Goal: Navigation & Orientation: Find specific page/section

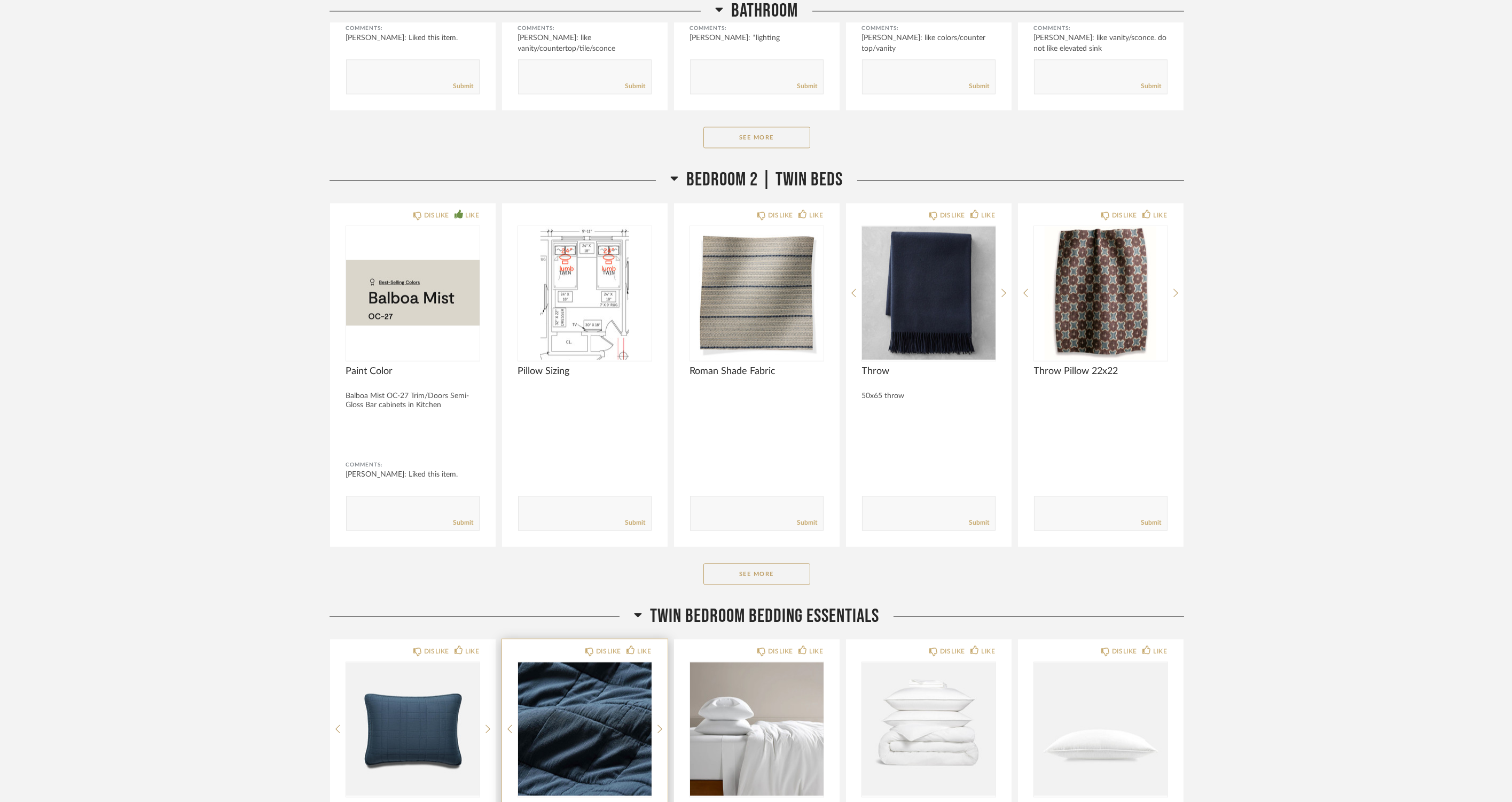
scroll to position [8458, 0]
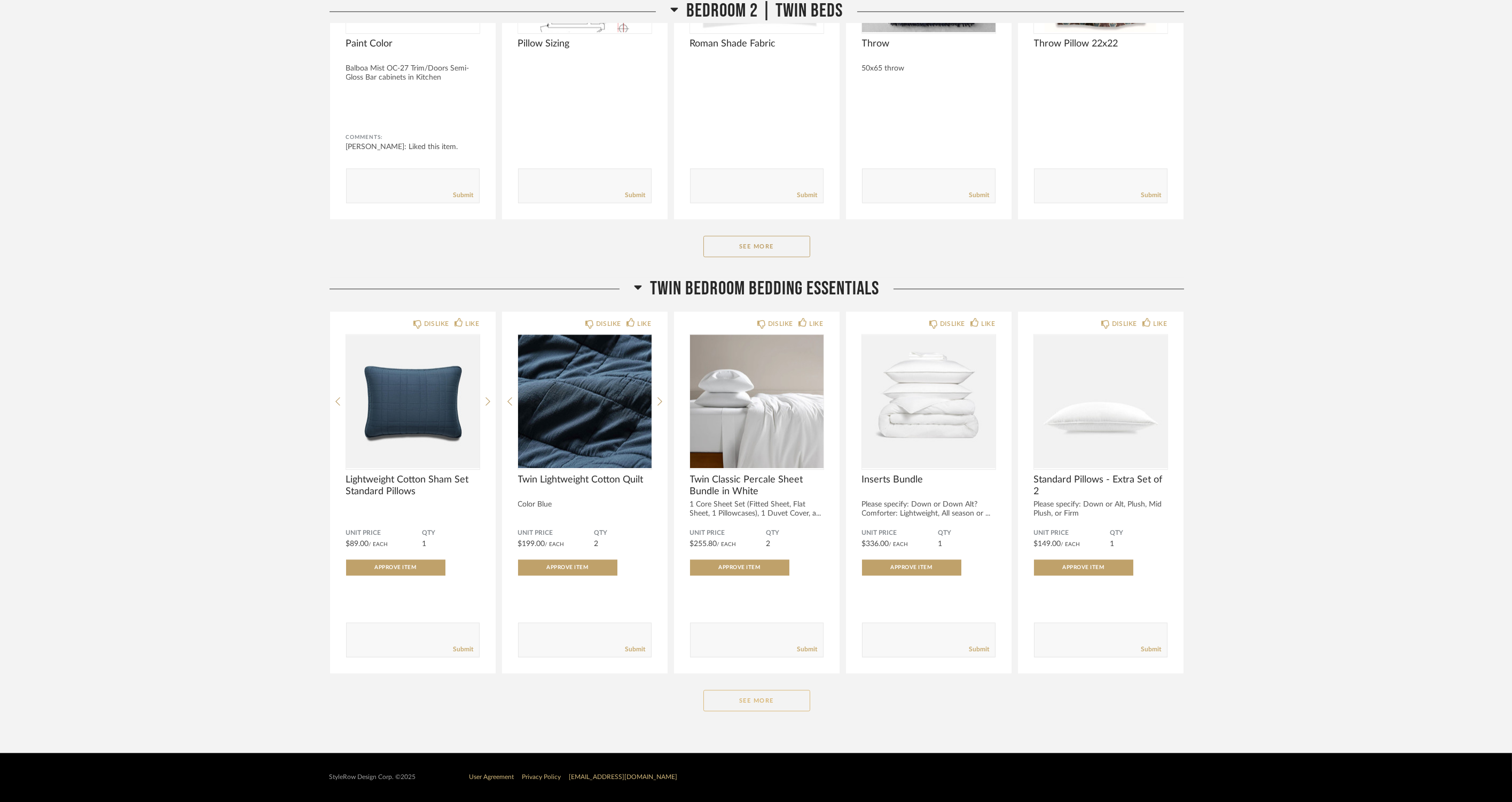
click at [733, 698] on button "See More" at bounding box center [757, 701] width 107 height 21
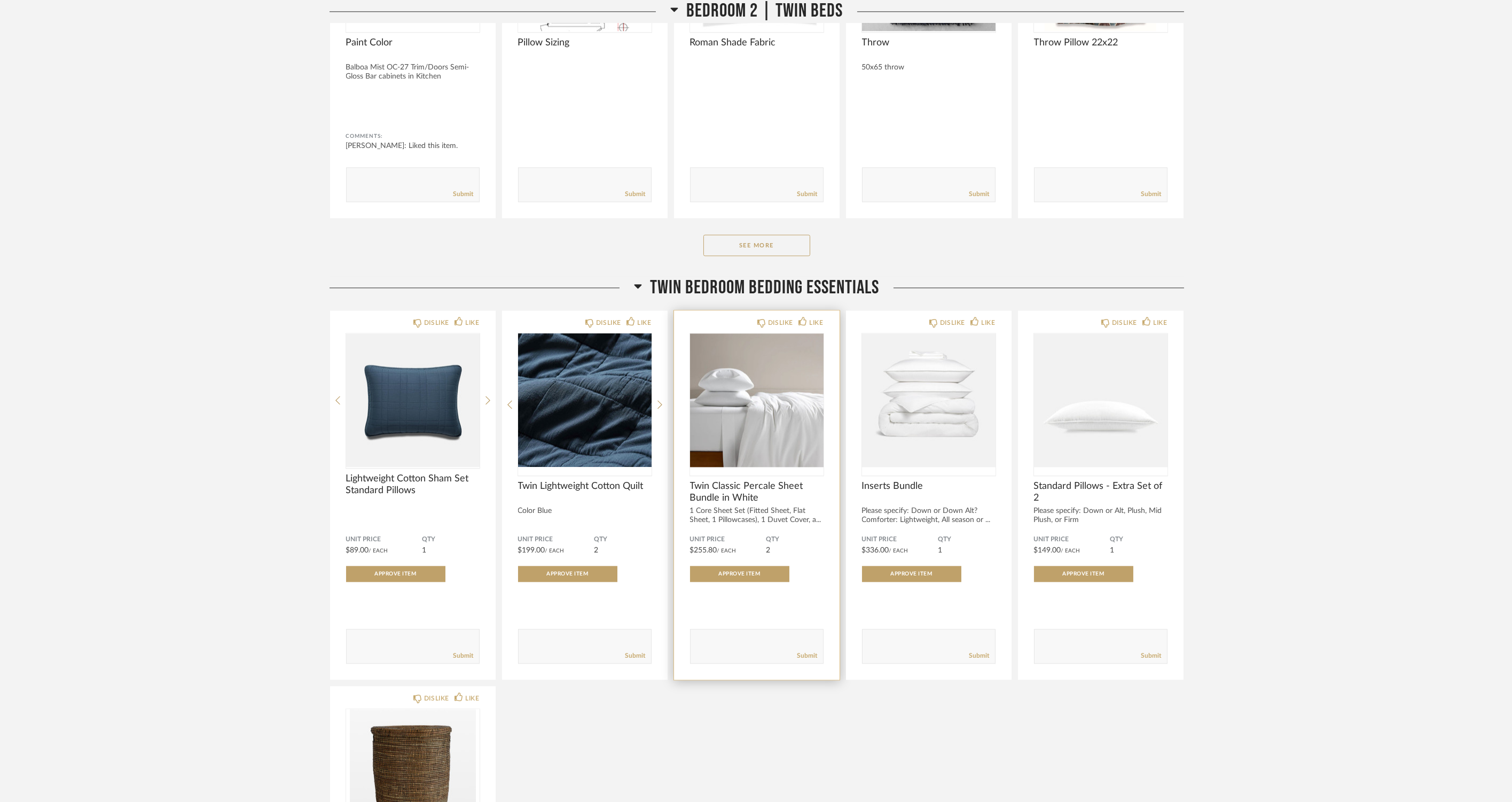
click at [735, 412] on img "0" at bounding box center [756, 400] width 133 height 133
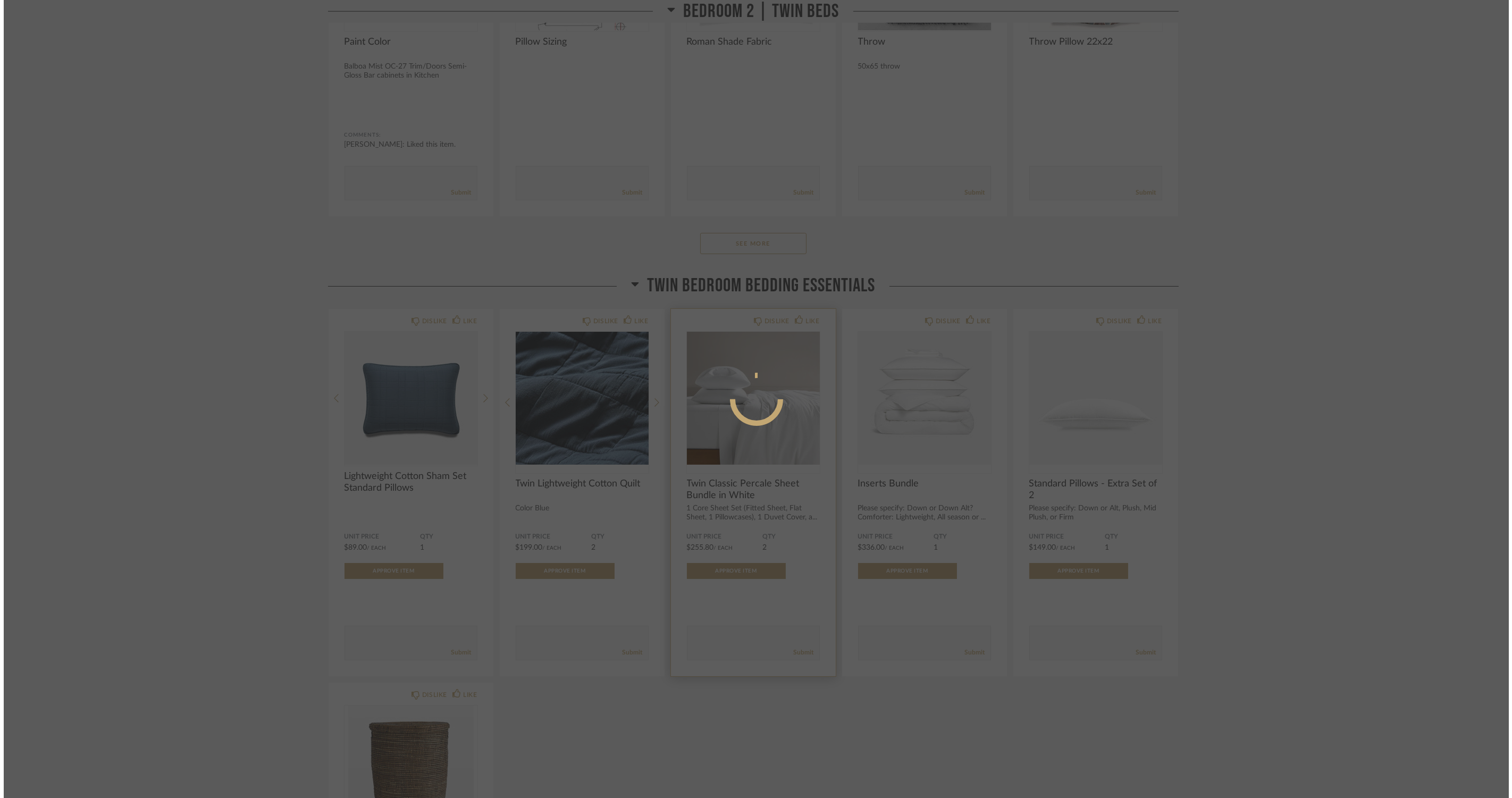
scroll to position [0, 0]
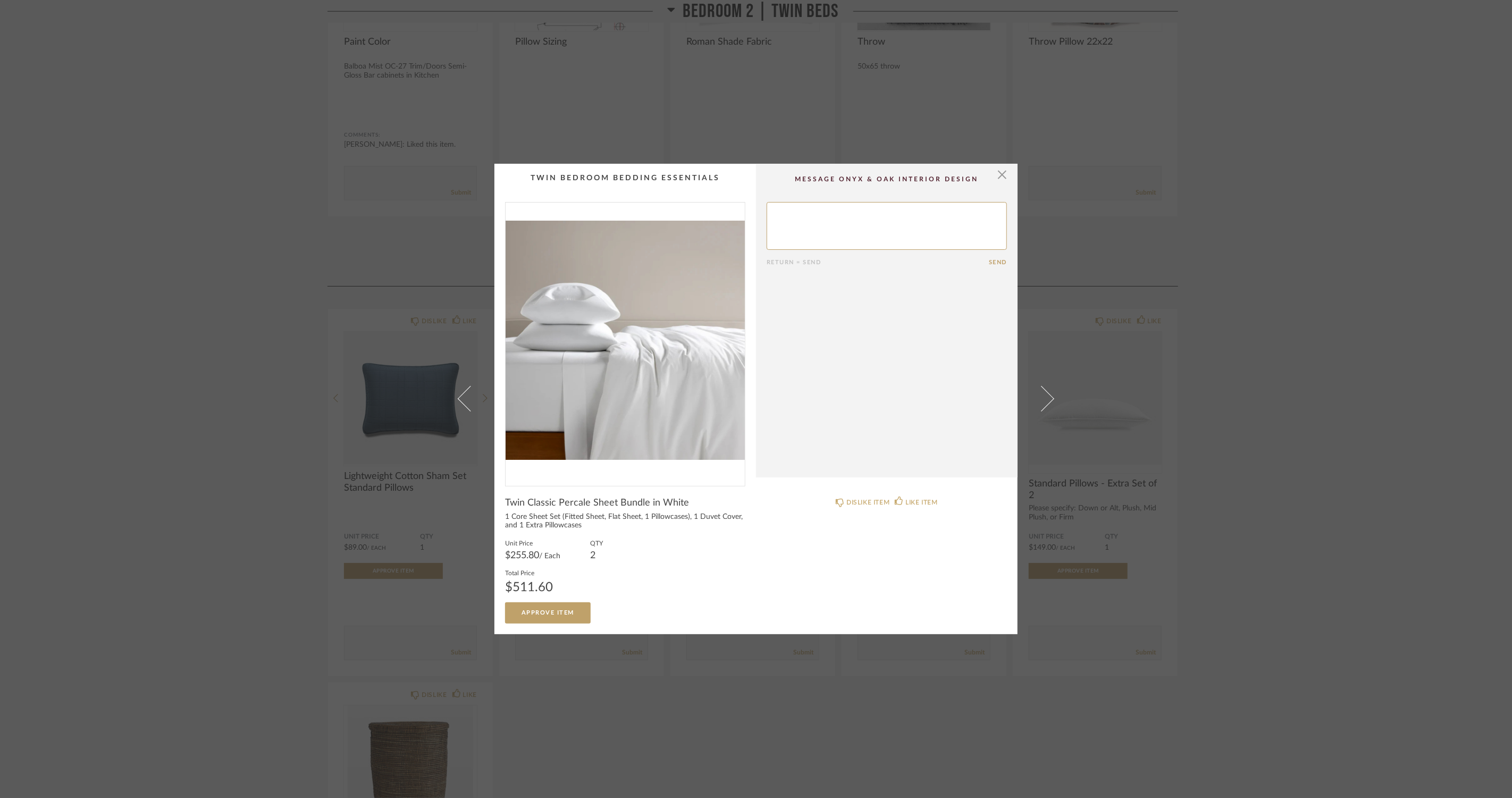
click at [153, 551] on div "× Return = Send Send Twin Classic Percale Sheet Bundle in White 1 Core Sheet Se…" at bounding box center [756, 399] width 1512 height 798
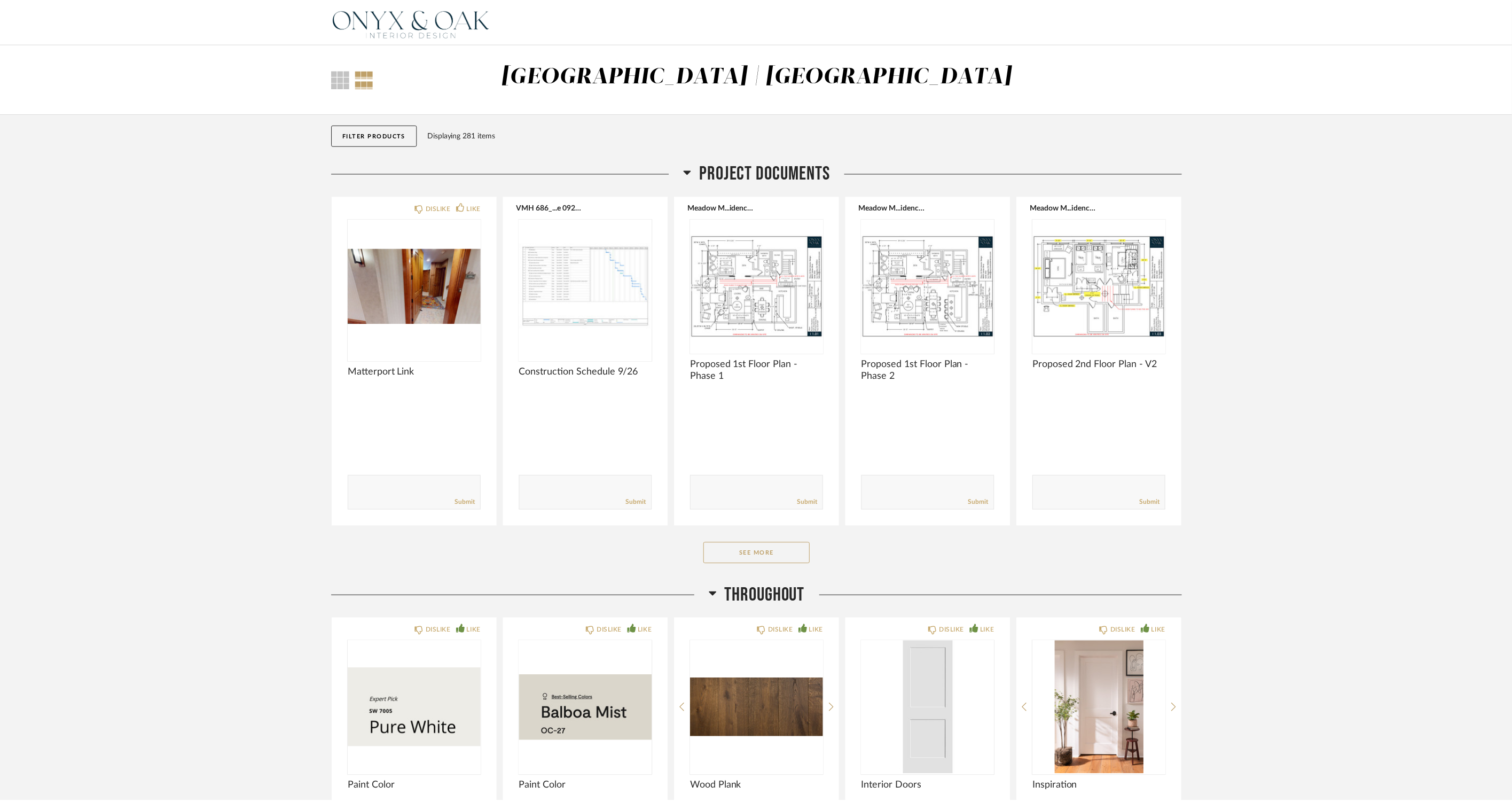
scroll to position [8458, 0]
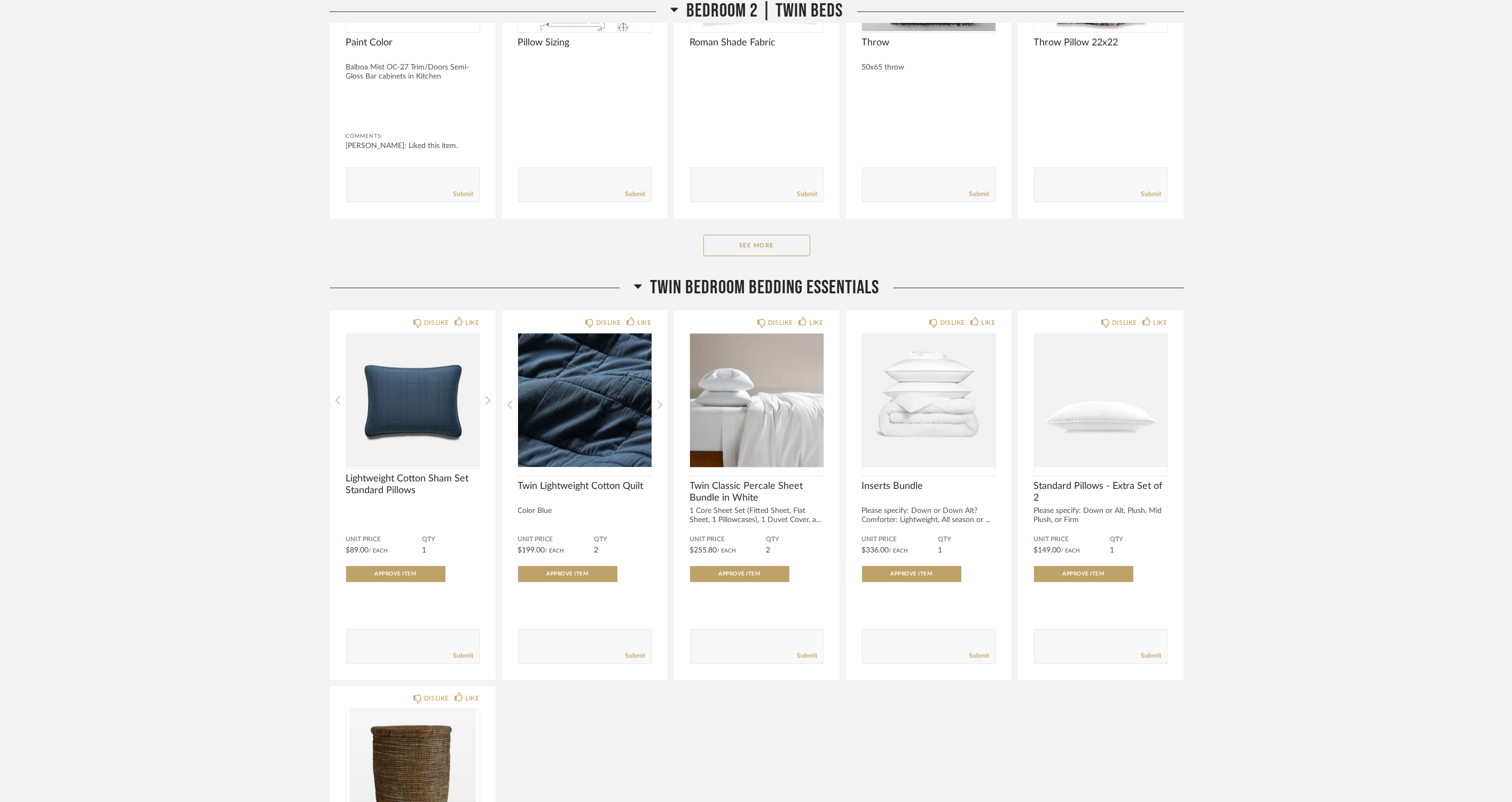
click at [642, 720] on div "DISLIKE LIKE Lightweight Cotton Sham Set Standard Pillows Unit Price $89.00 / E…" at bounding box center [756, 678] width 855 height 737
click at [743, 422] on img "0" at bounding box center [756, 400] width 133 height 133
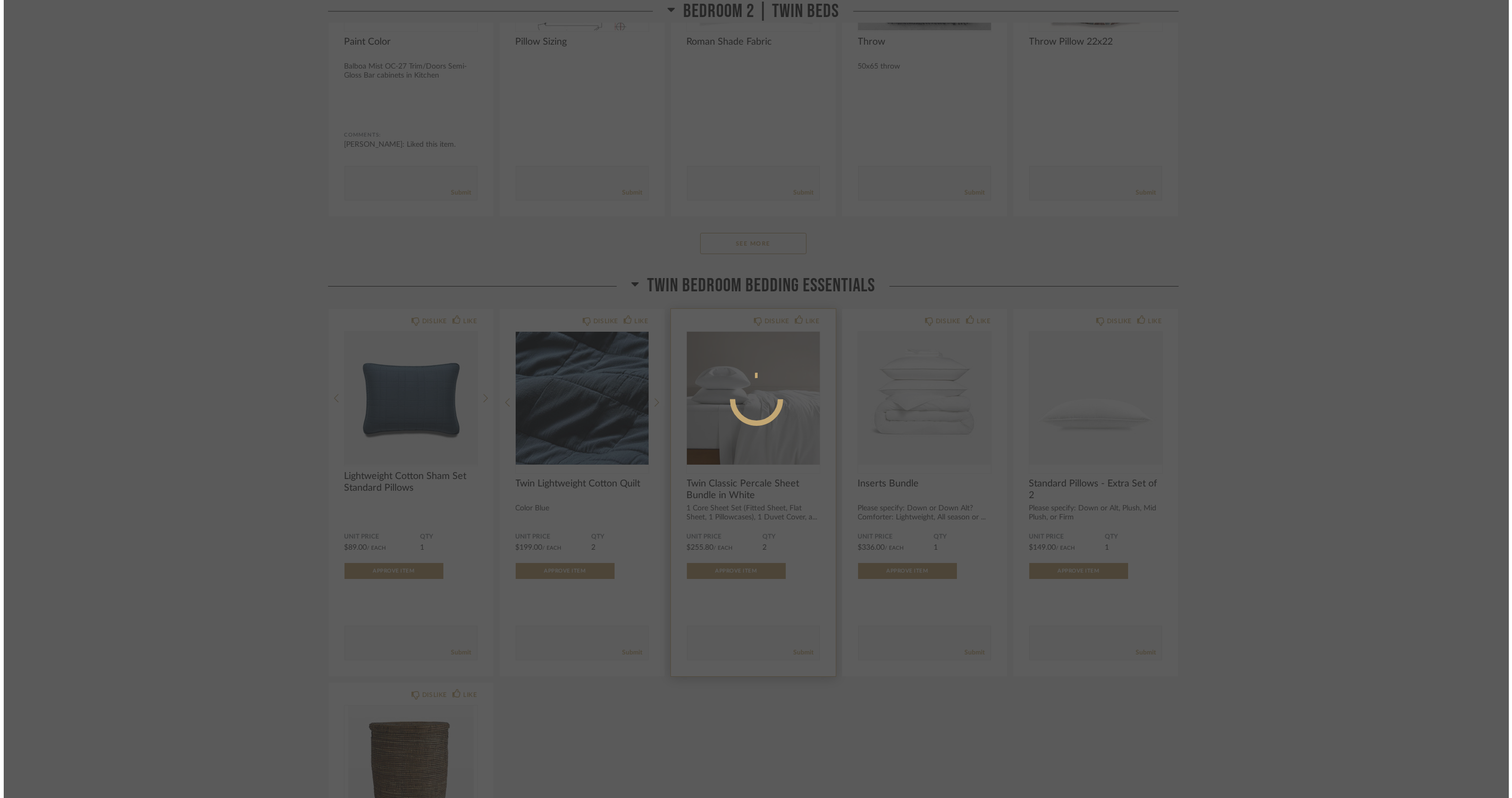
scroll to position [0, 0]
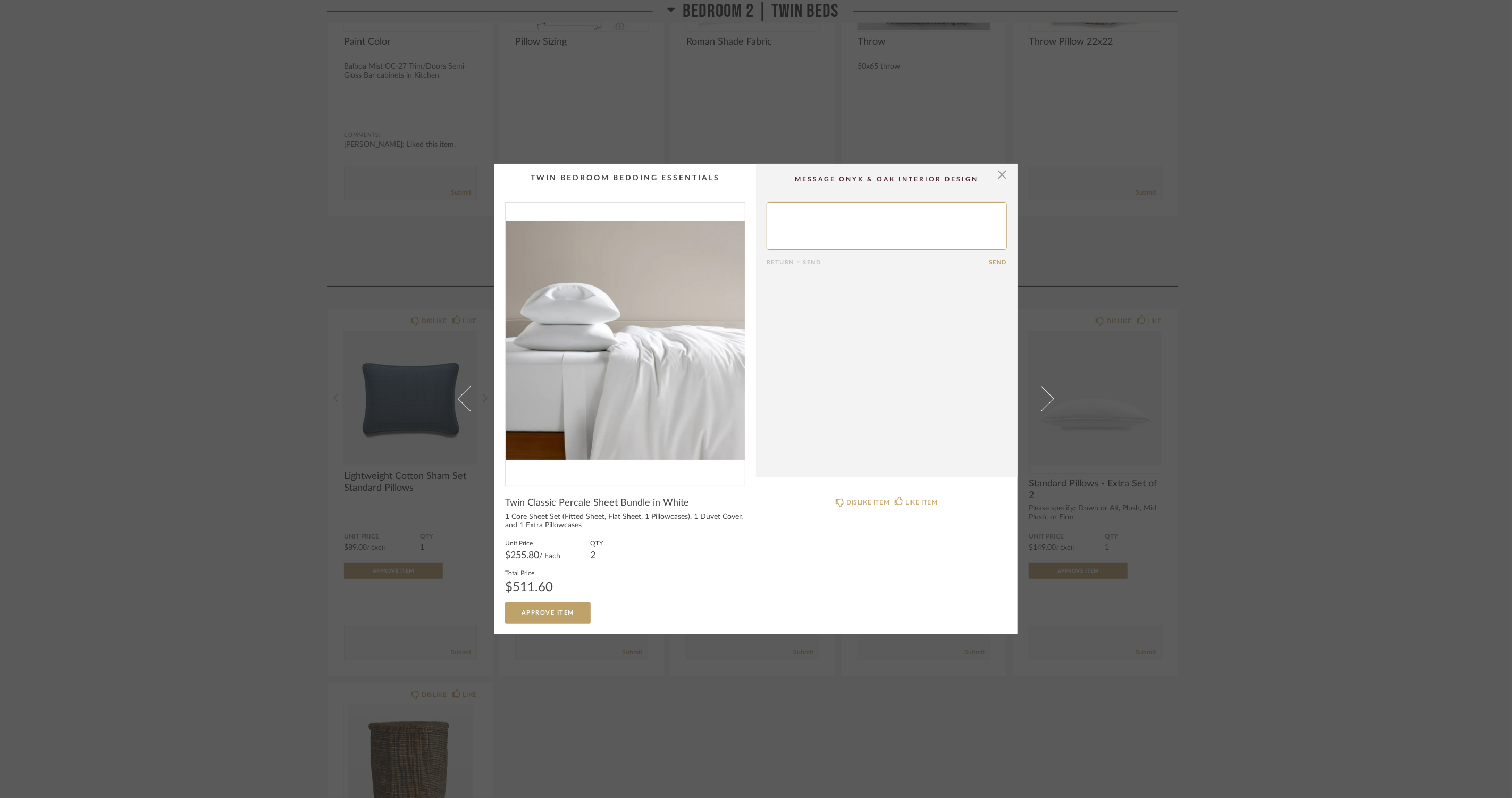
click at [705, 736] on div "× Return = Send Send Twin Classic Percale Sheet Bundle in White 1 Core Sheet Se…" at bounding box center [756, 399] width 1512 height 798
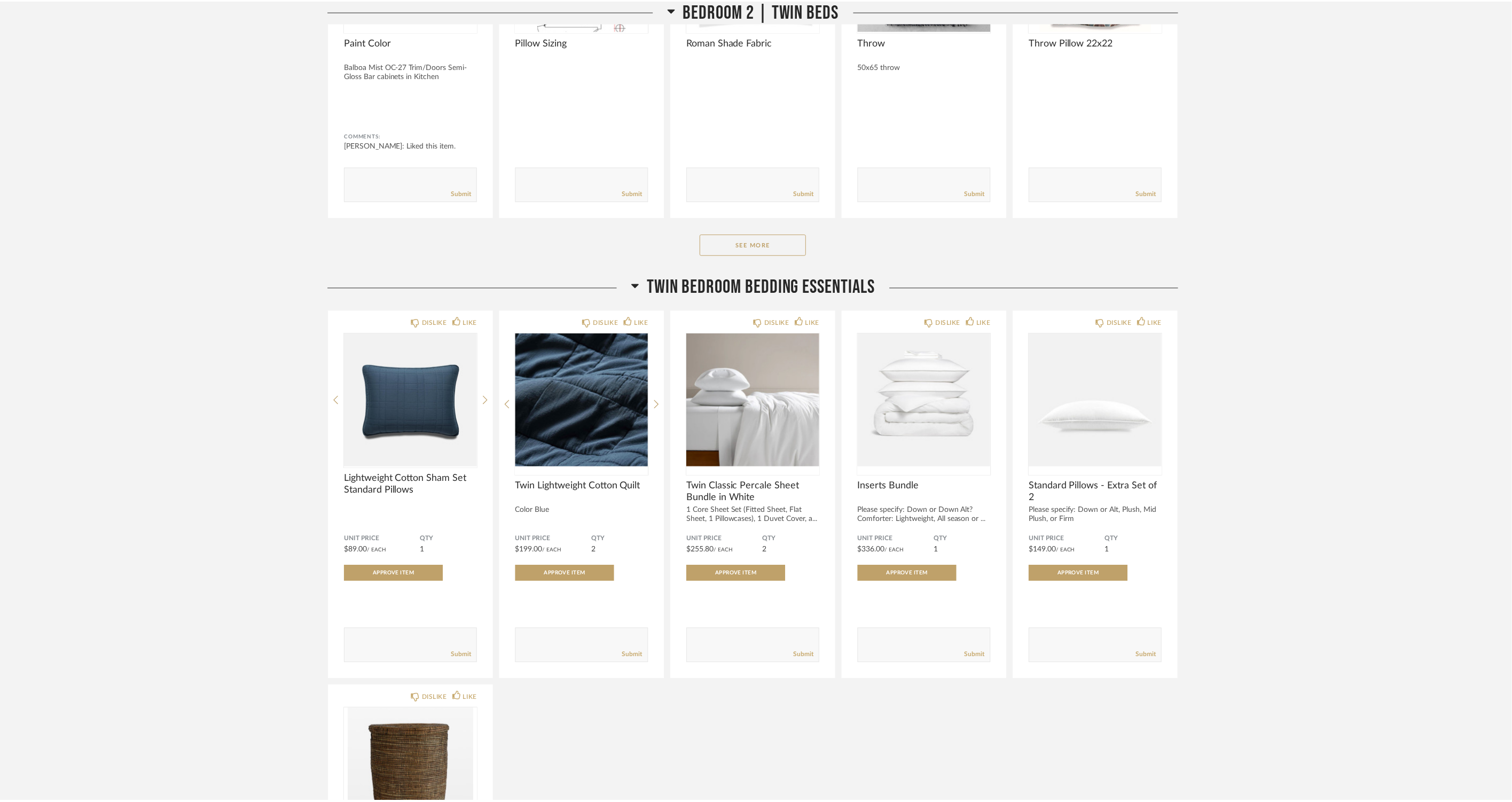
scroll to position [8458, 0]
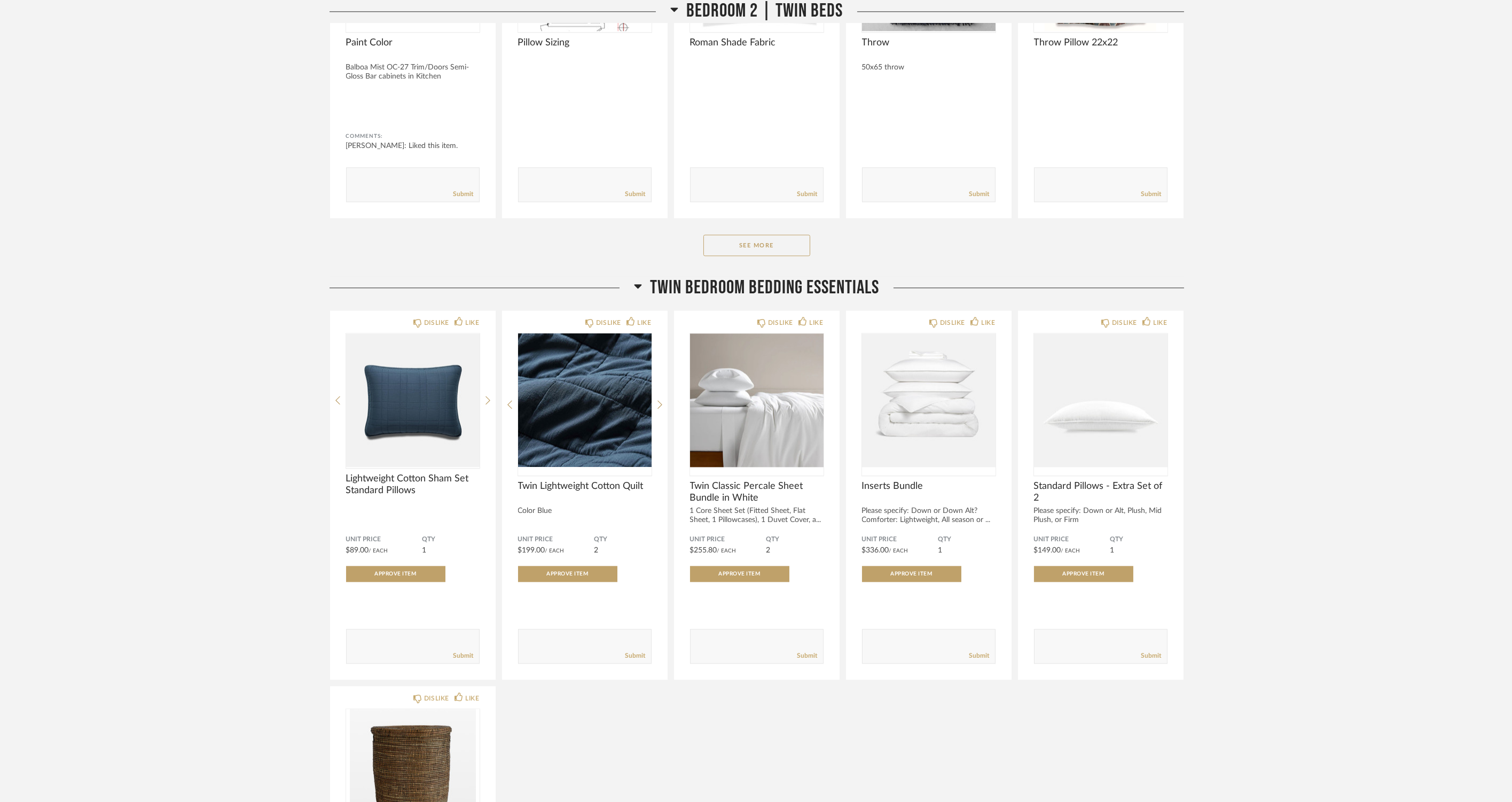
click at [909, 427] on img "0" at bounding box center [929, 400] width 133 height 133
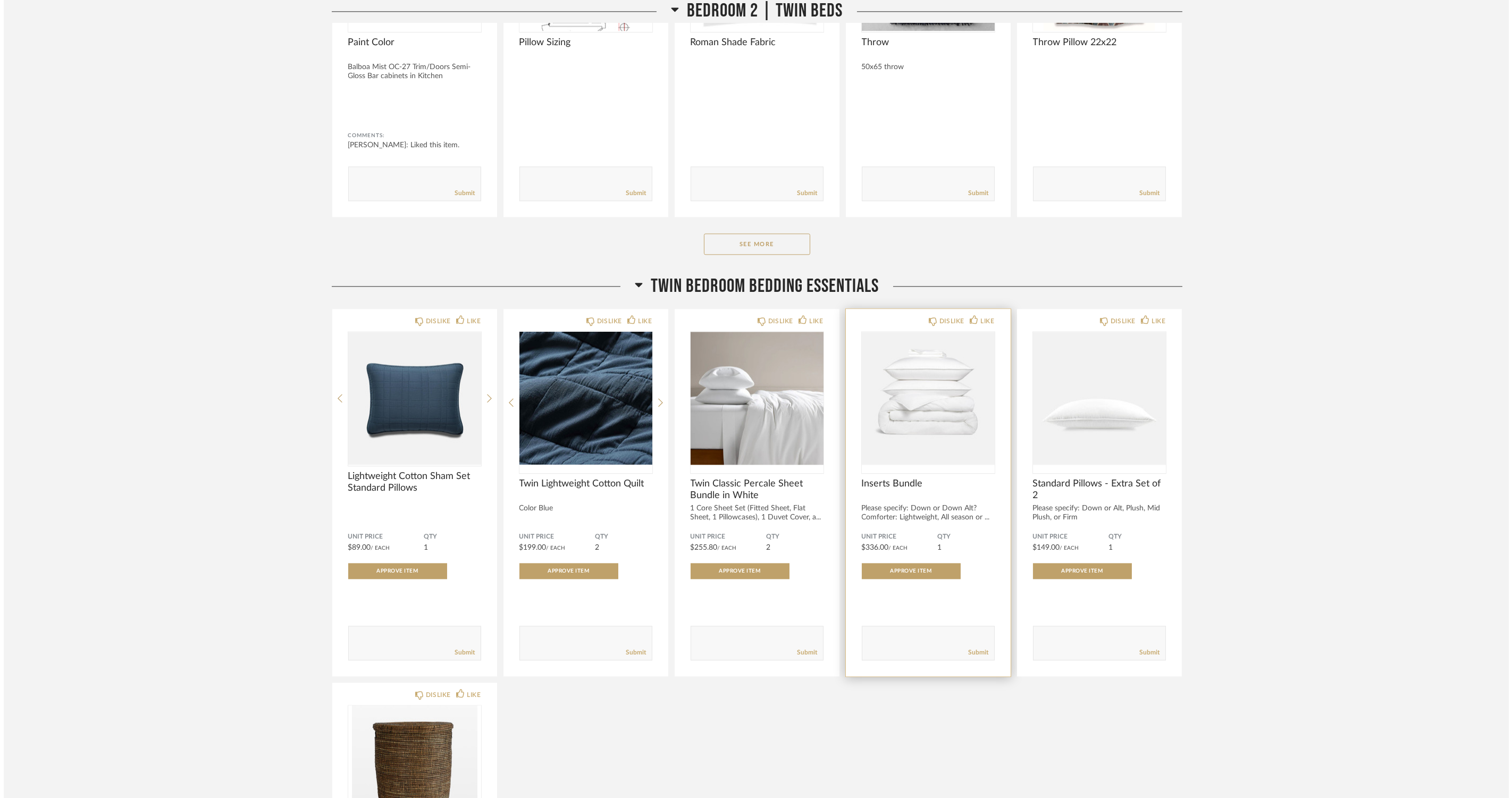
scroll to position [0, 0]
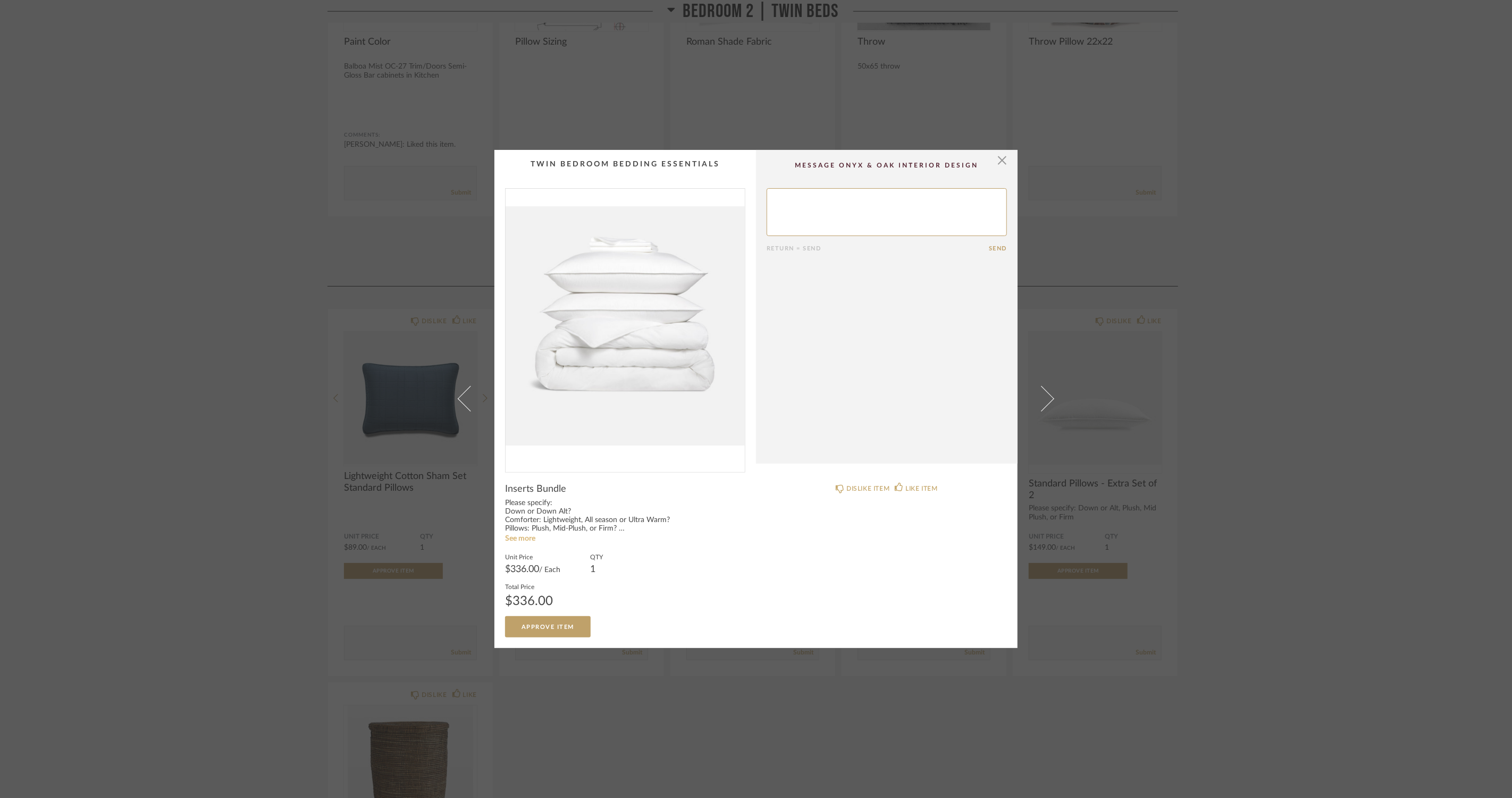
click at [512, 538] on link "See more" at bounding box center [520, 538] width 30 height 7
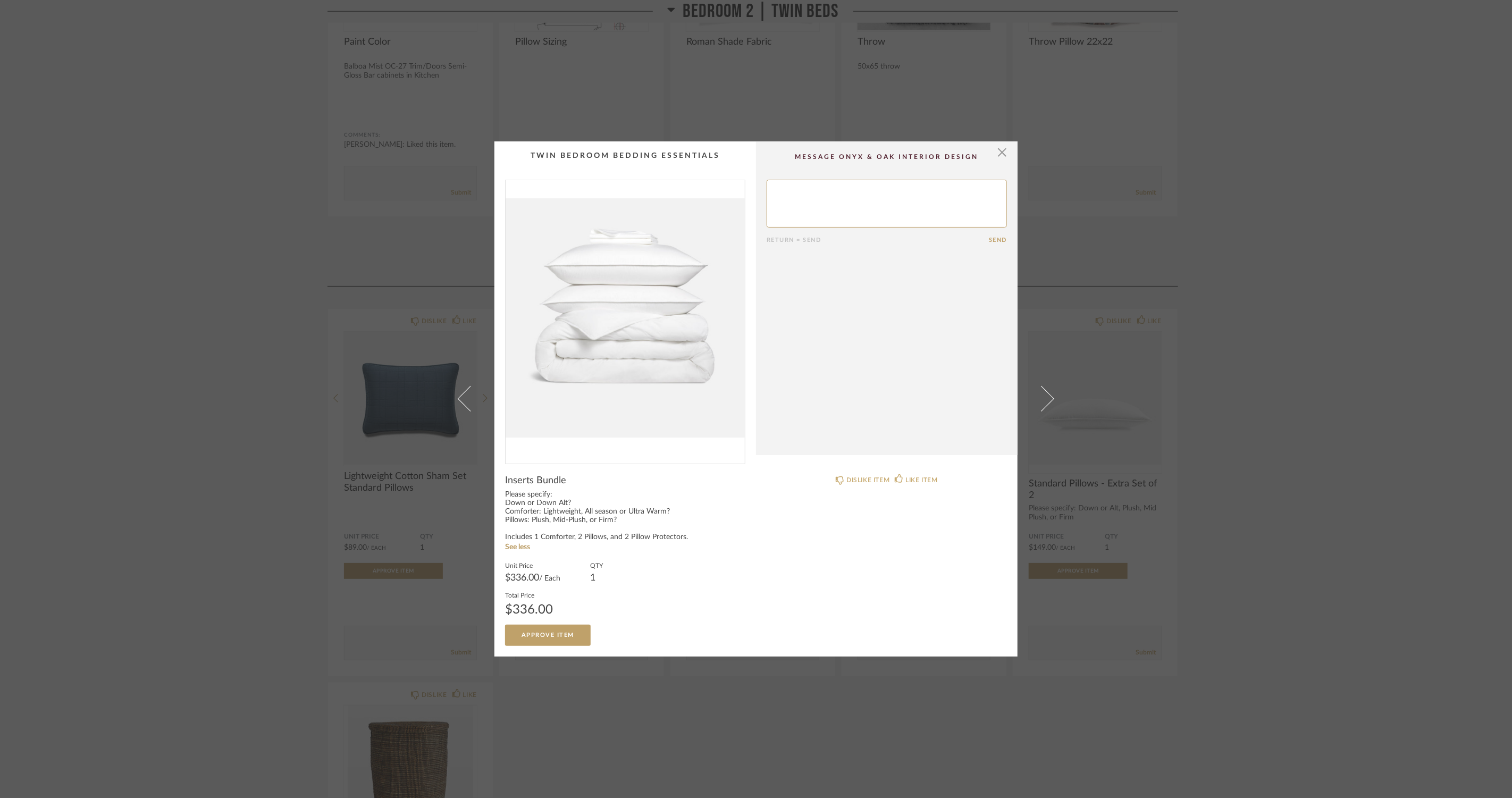
drag, startPoint x: 760, startPoint y: 608, endPoint x: 718, endPoint y: 601, distance: 42.6
click at [760, 608] on div "DISLIKE ITEM LIKE ITEM" at bounding box center [887, 555] width 262 height 182
drag, startPoint x: 236, startPoint y: 501, endPoint x: 820, endPoint y: 506, distance: 584.0
click at [236, 501] on div "× Return = Send Send Inserts Bundle Please specify: Down or Down Alt? Comforter…" at bounding box center [756, 399] width 1512 height 798
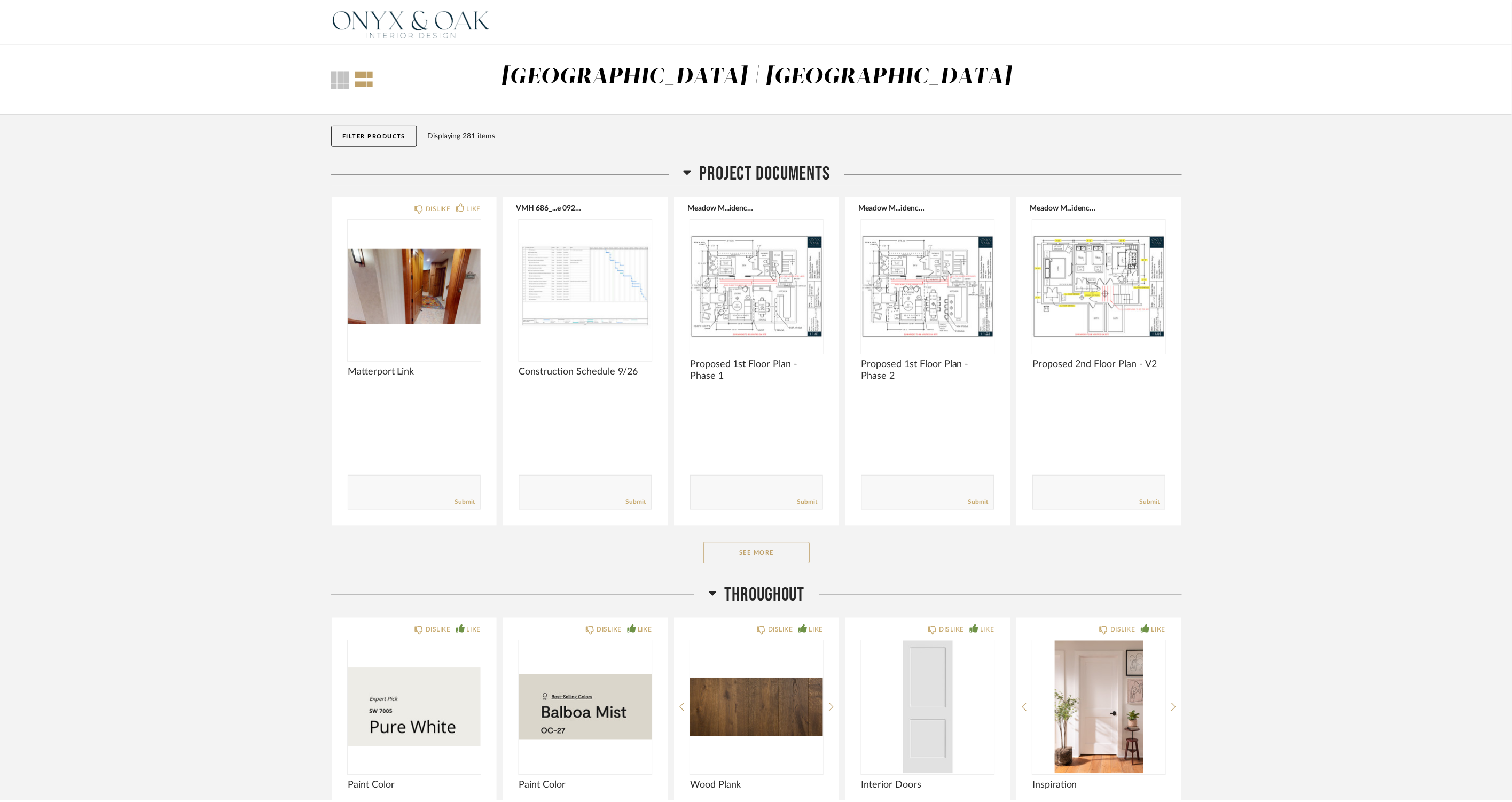
scroll to position [8458, 0]
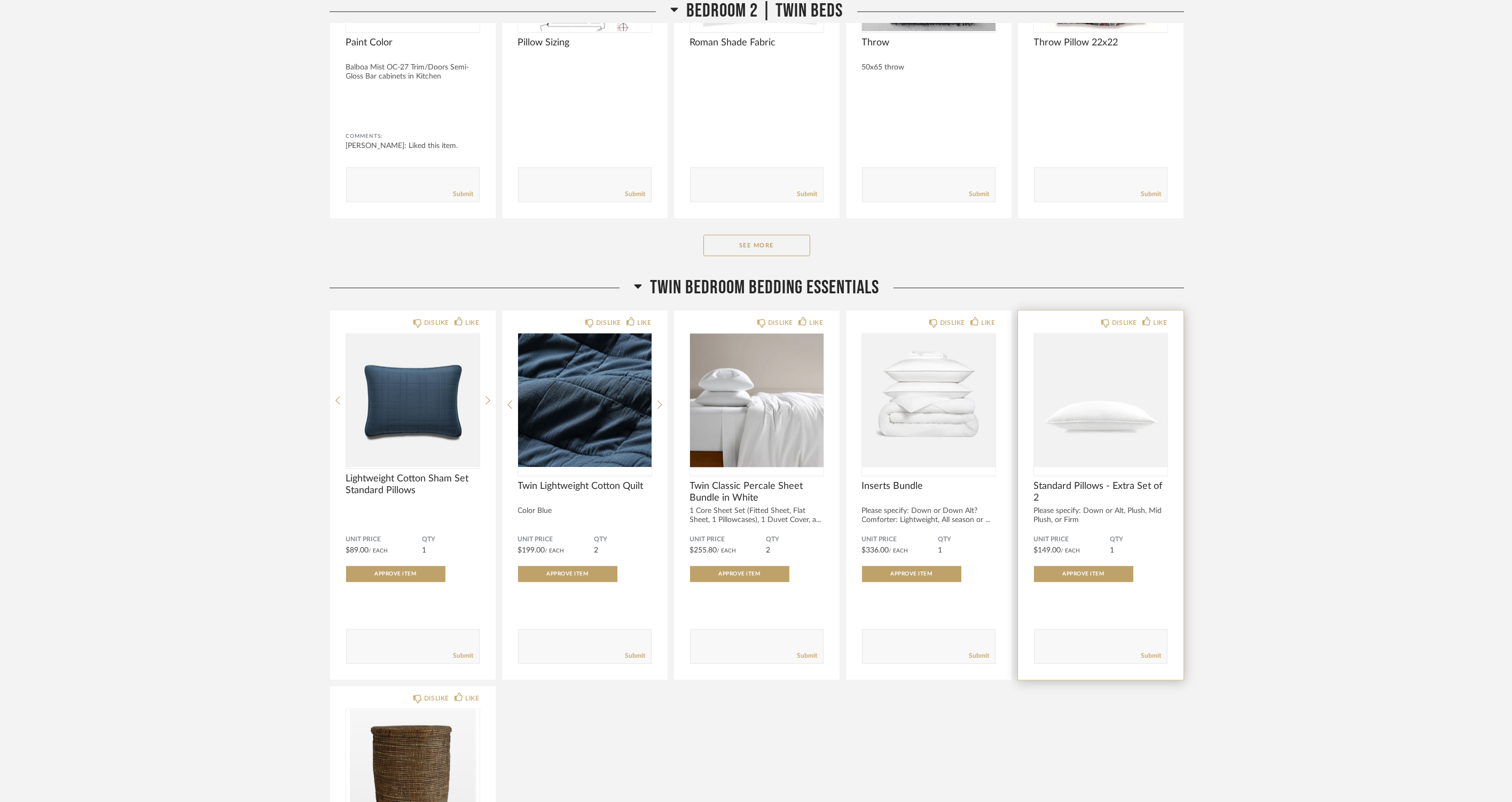
click at [1124, 408] on img "0" at bounding box center [1101, 400] width 133 height 133
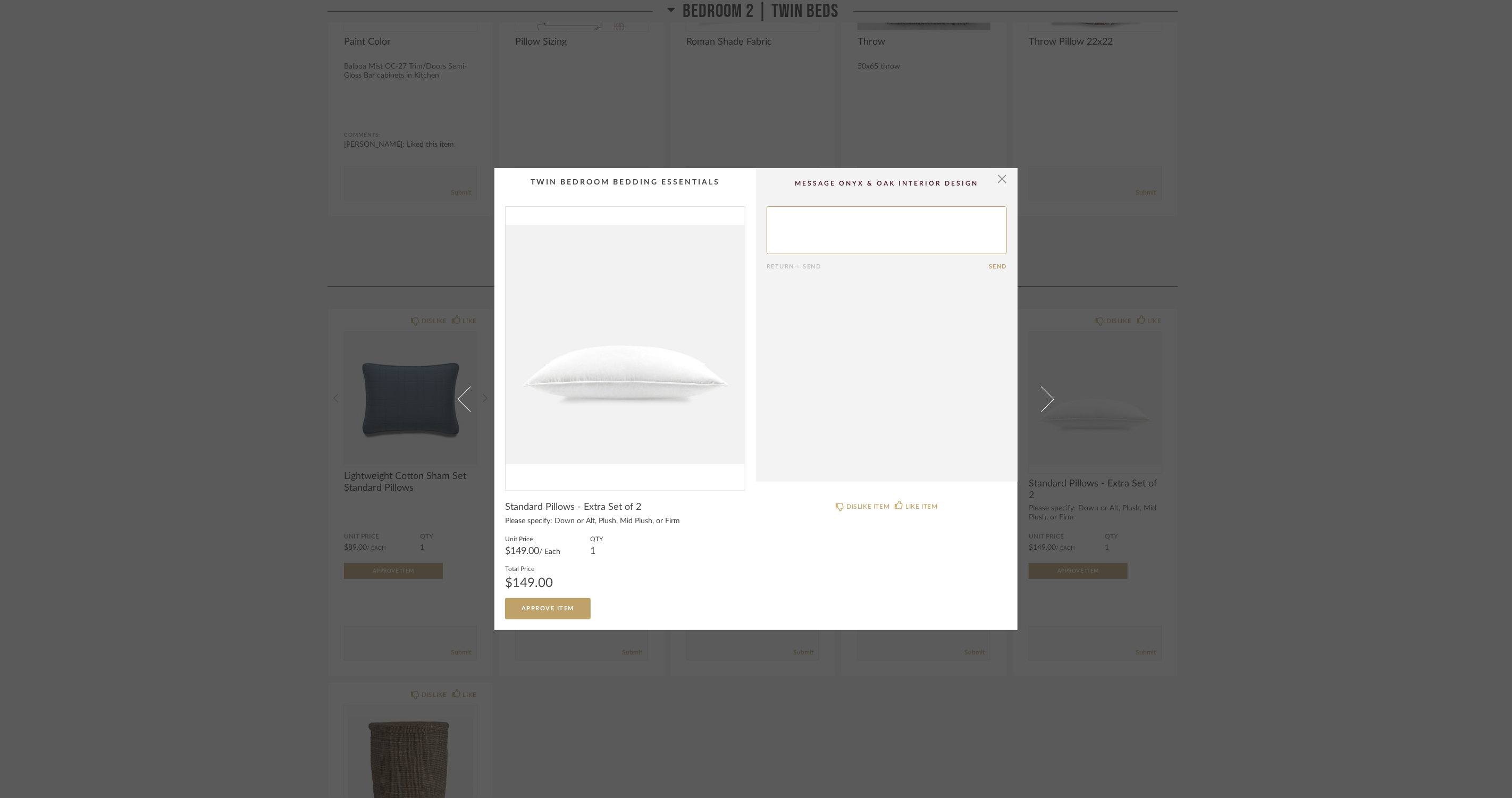
click at [229, 438] on div "× Return = Send Send Standard Pillows - Extra Set of 2 Please specify: Down or …" at bounding box center [756, 399] width 1512 height 798
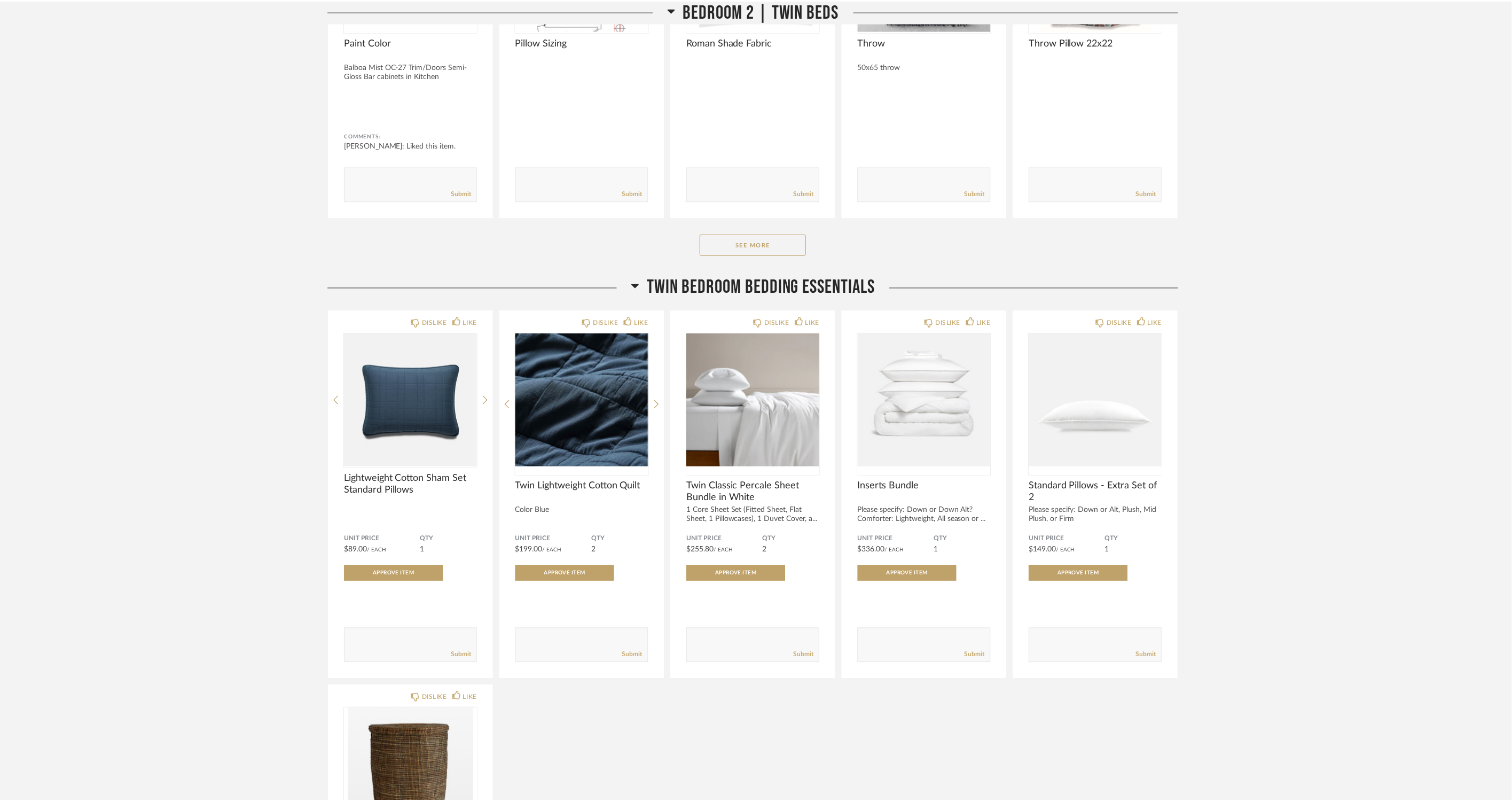
scroll to position [8458, 0]
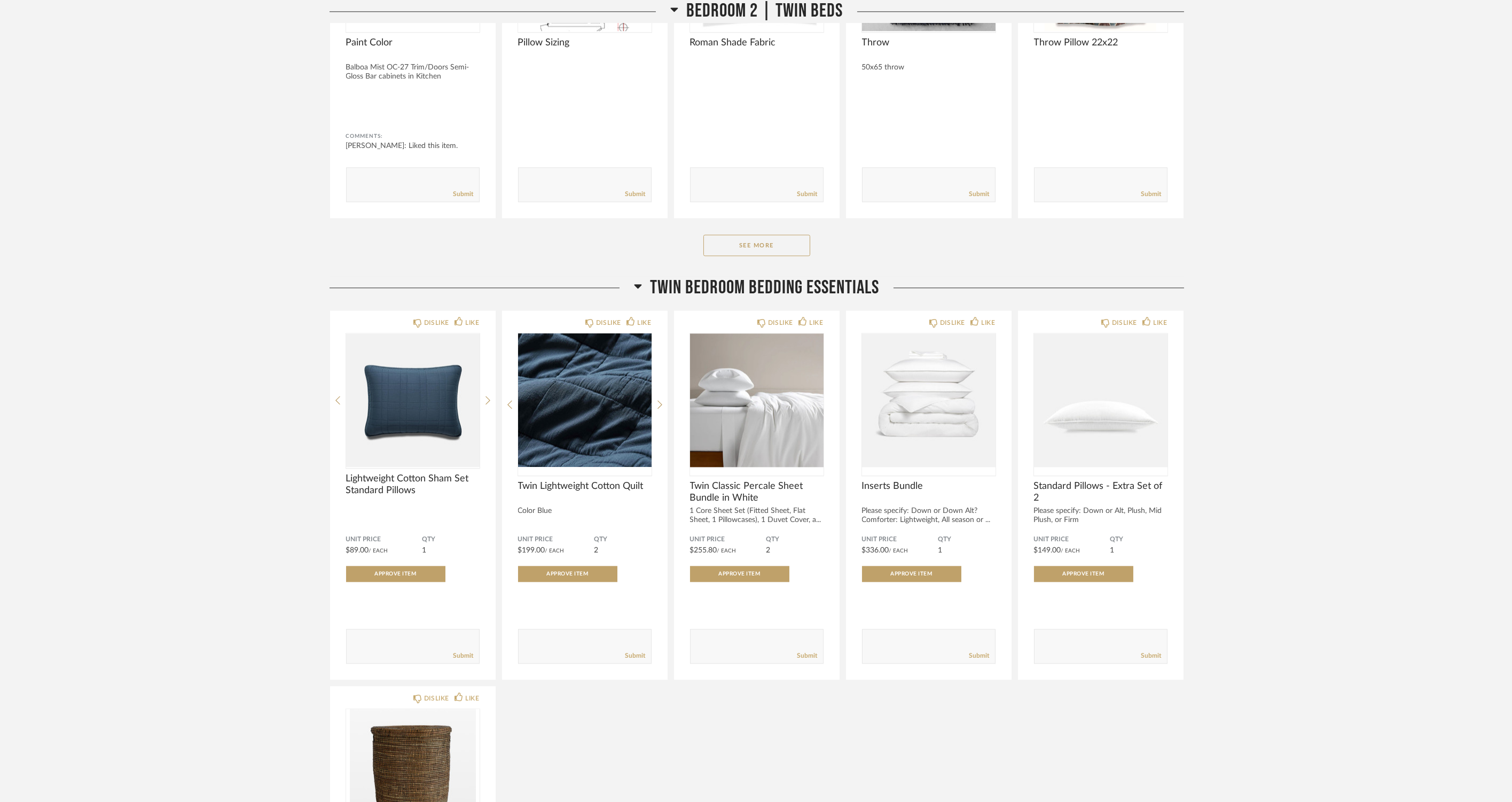
drag, startPoint x: 200, startPoint y: 664, endPoint x: 212, endPoint y: 656, distance: 14.4
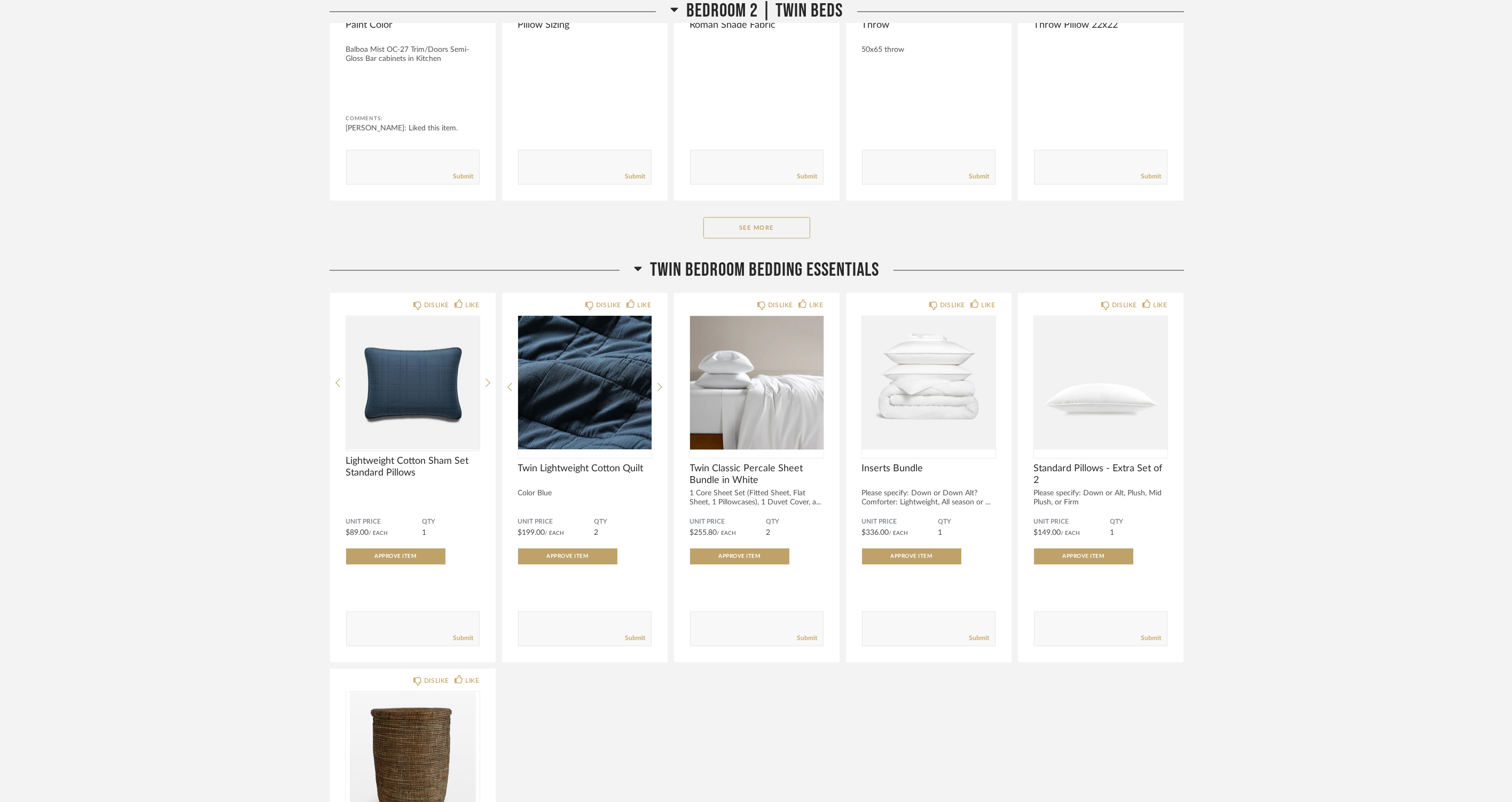
scroll to position [8298, 0]
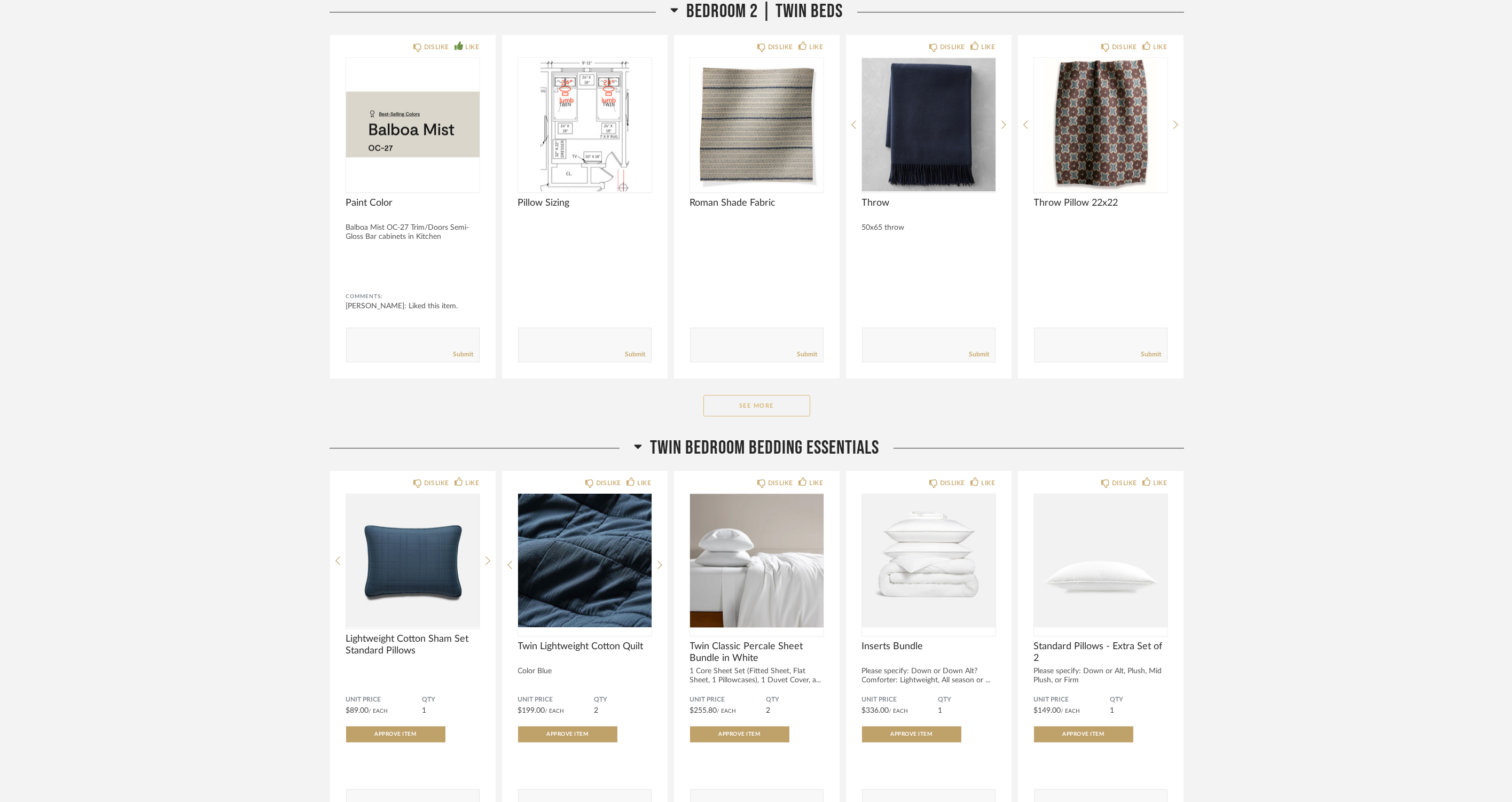
click at [759, 406] on button "See More" at bounding box center [757, 405] width 107 height 21
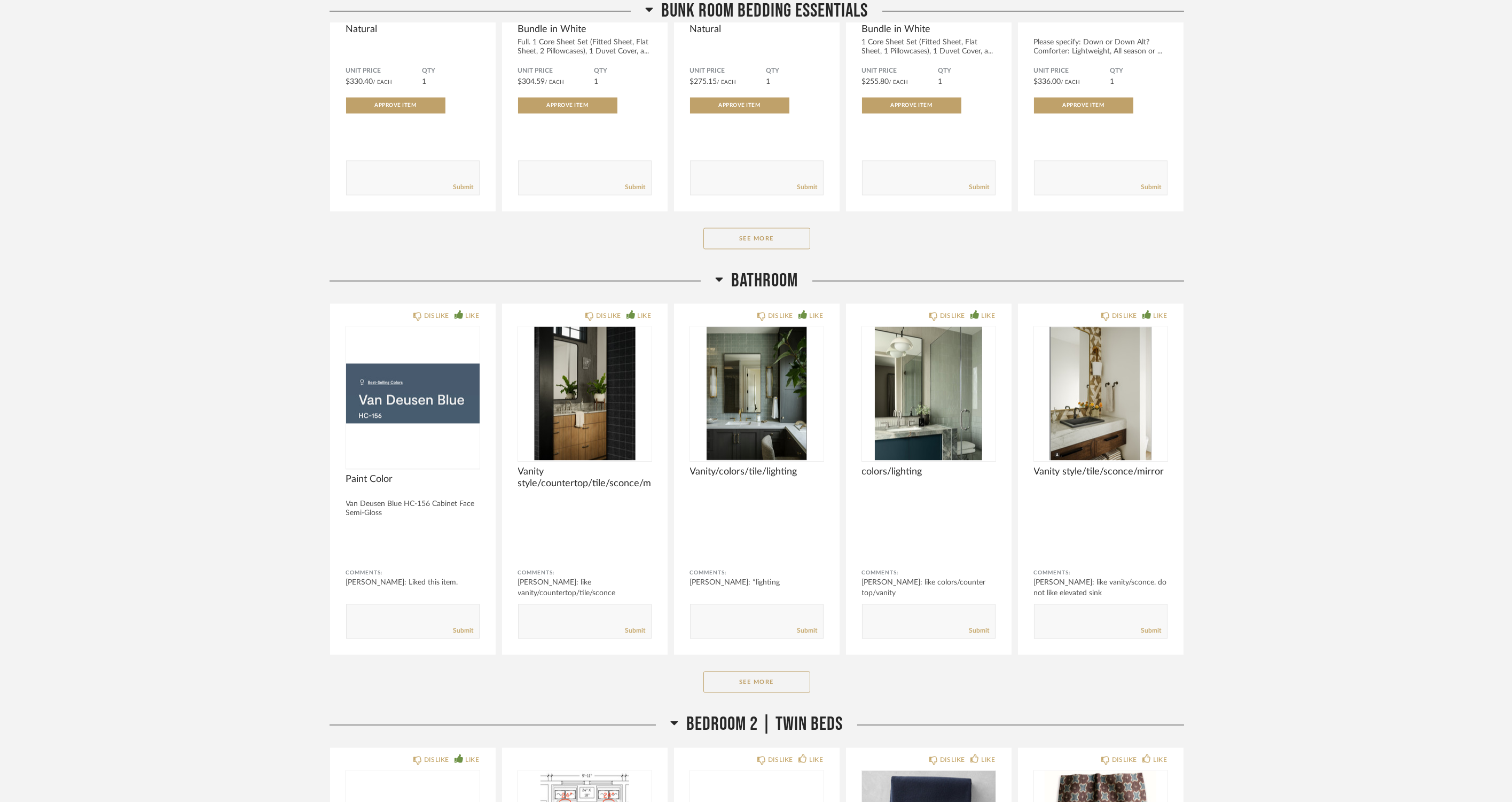
scroll to position [7763, 0]
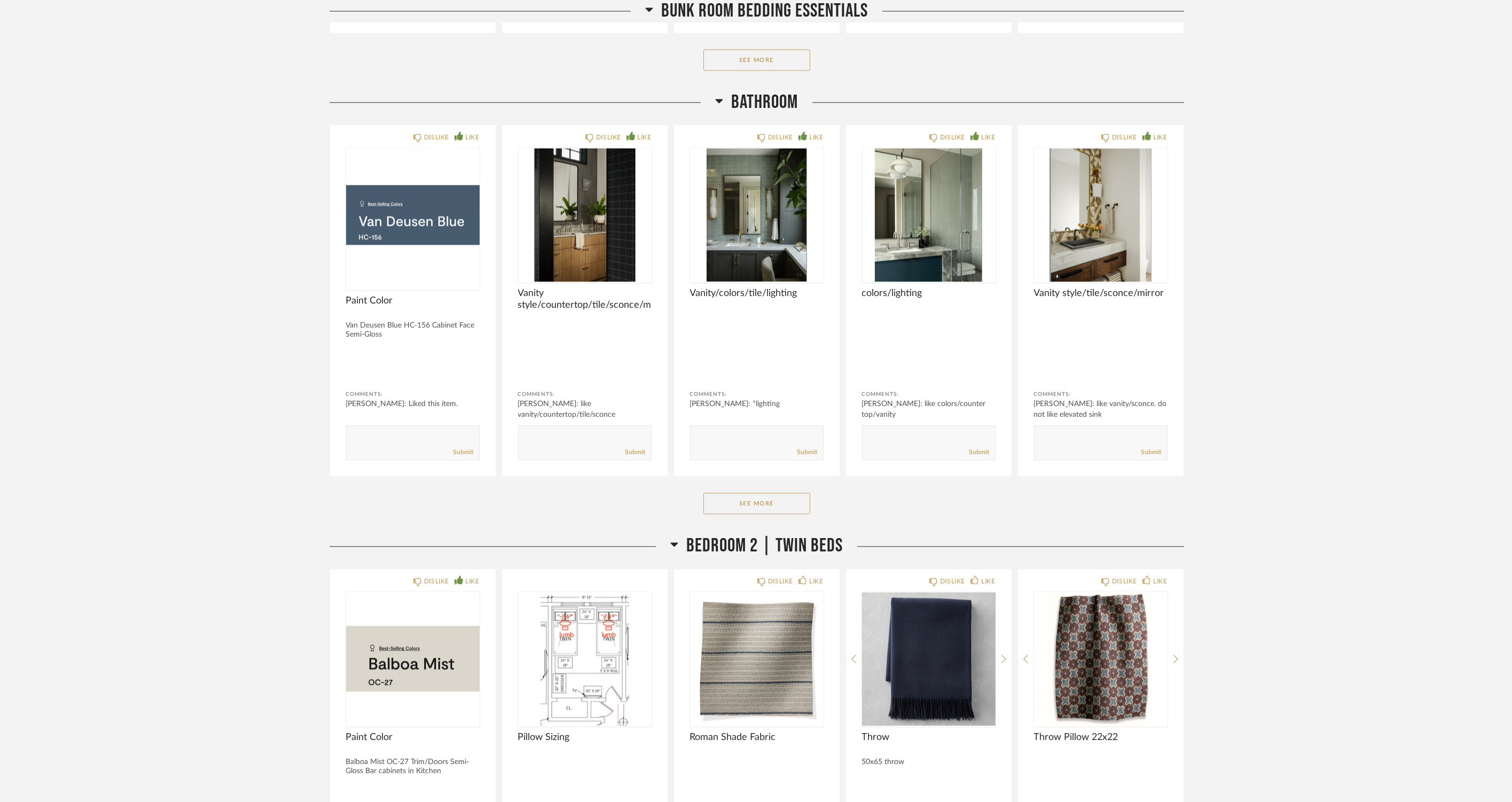
click at [752, 499] on button "See More" at bounding box center [757, 503] width 107 height 21
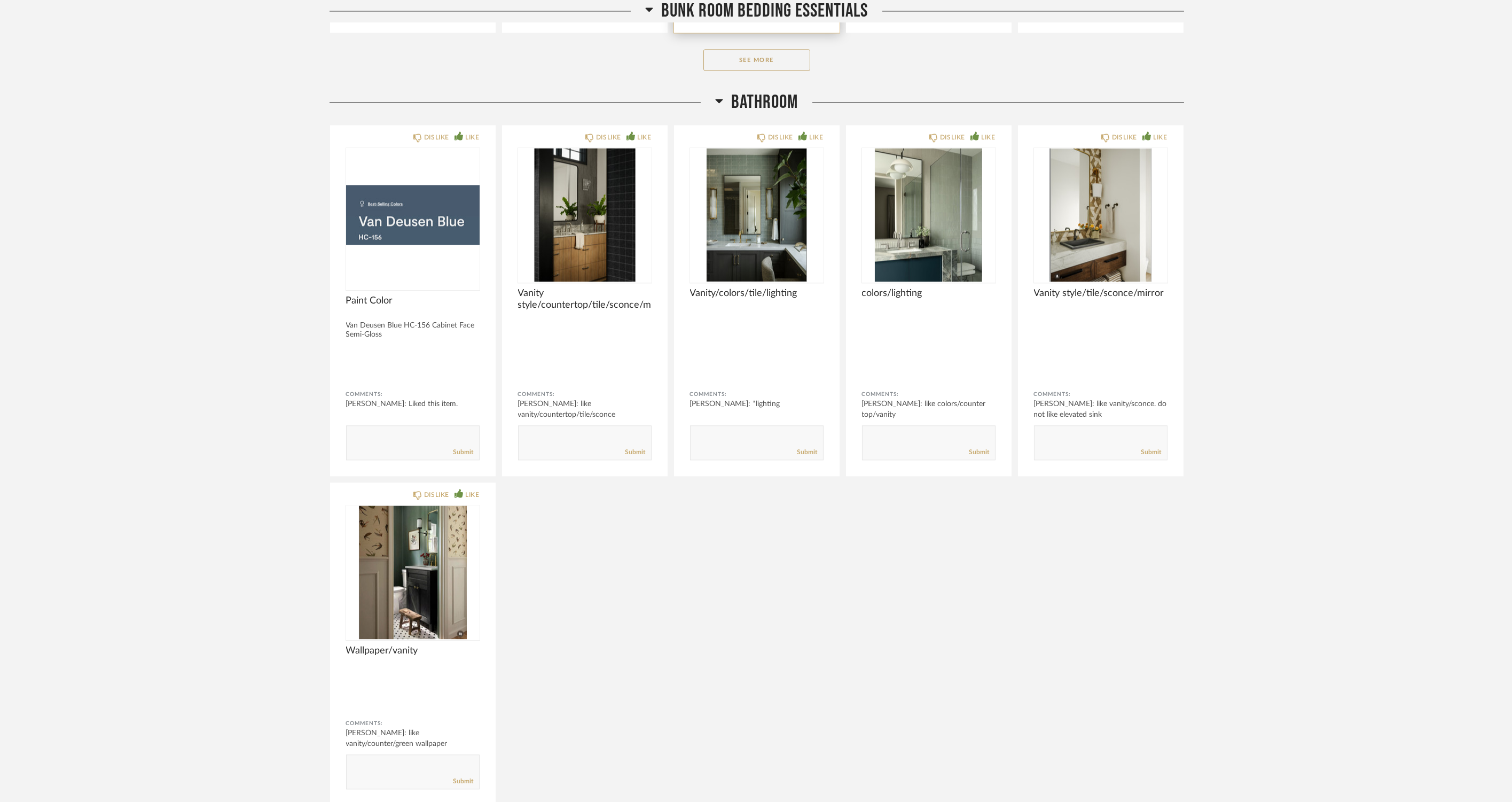
scroll to position [7407, 0]
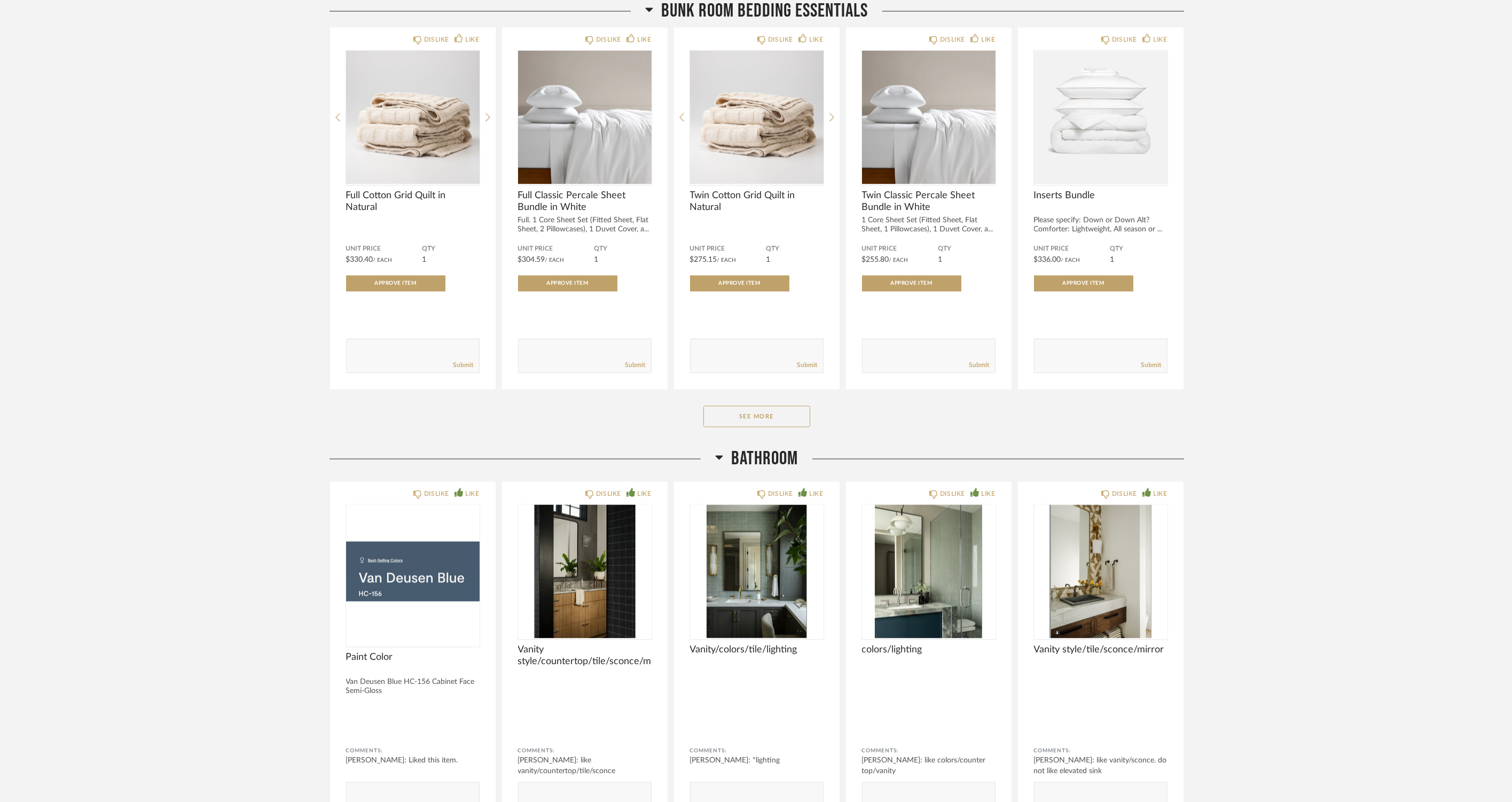
drag, startPoint x: 776, startPoint y: 420, endPoint x: 677, endPoint y: 420, distance: 99.0
click at [776, 420] on button "See More" at bounding box center [757, 416] width 107 height 21
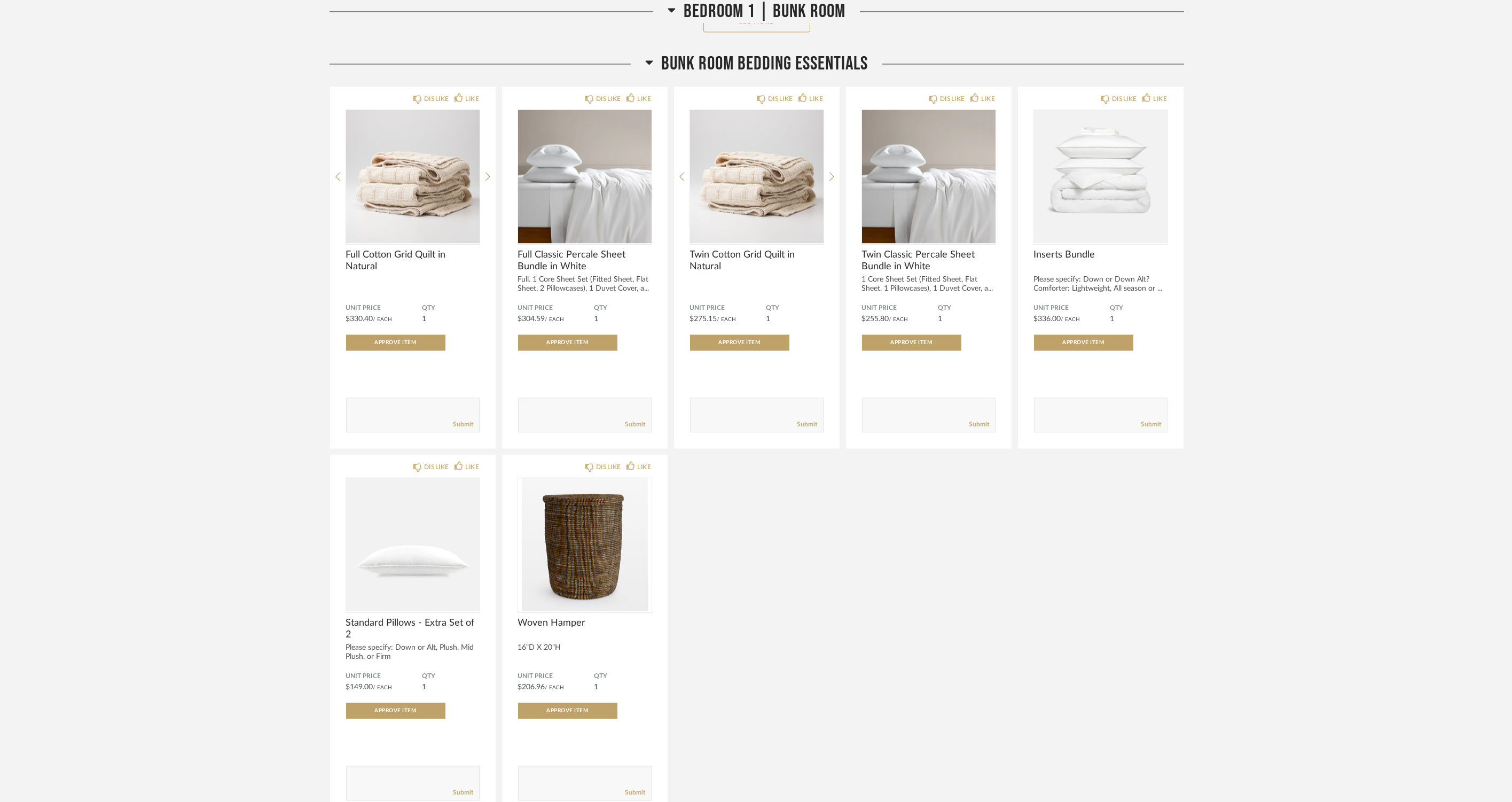
scroll to position [6813, 0]
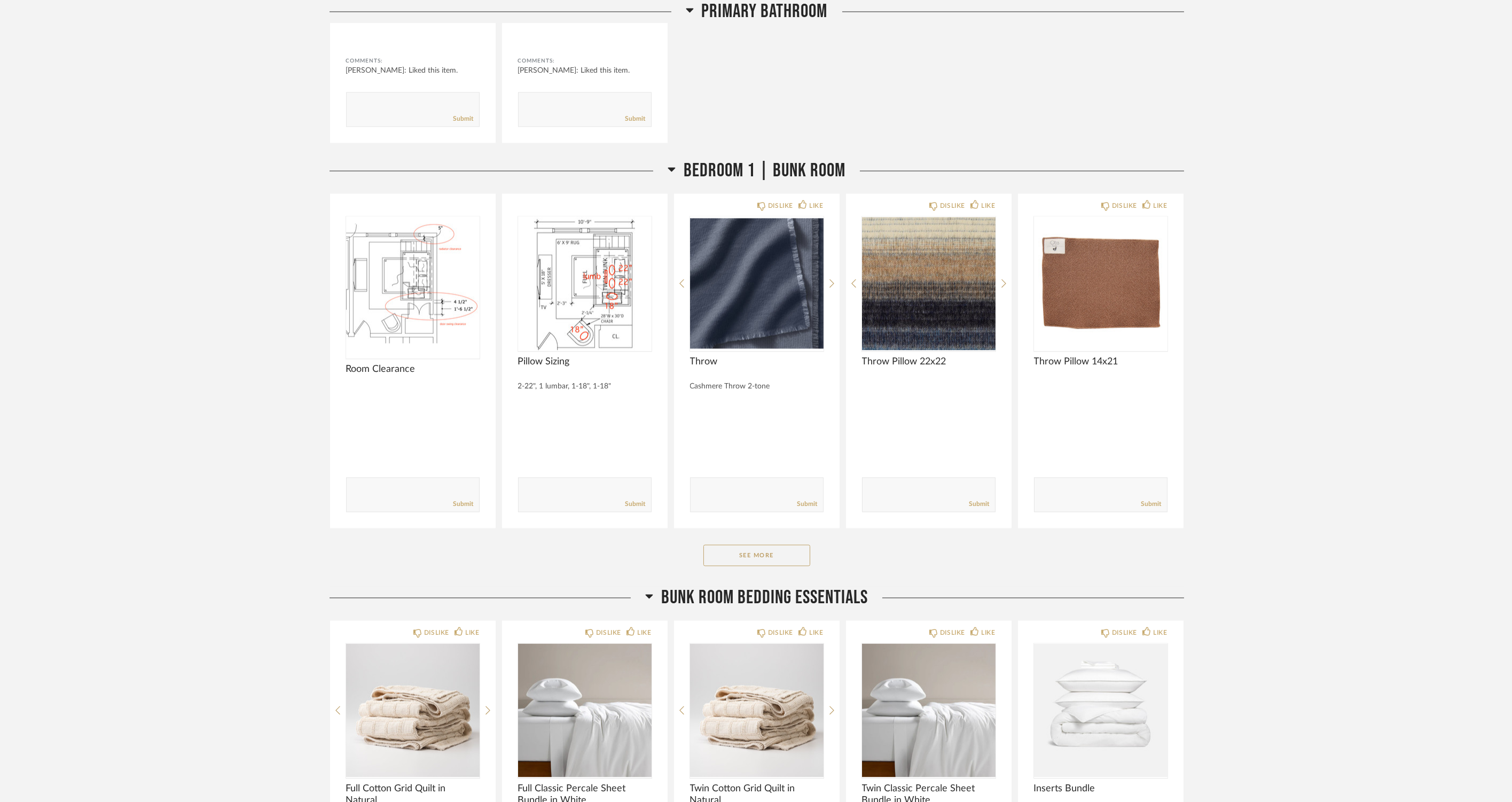
click at [692, 542] on div "Bedroom 1 | Bunk Room Room Clearance Comments: Submit Pillow Sizing 2-22", 1 lu…" at bounding box center [756, 374] width 855 height 427
click at [728, 559] on button "See More" at bounding box center [757, 555] width 107 height 21
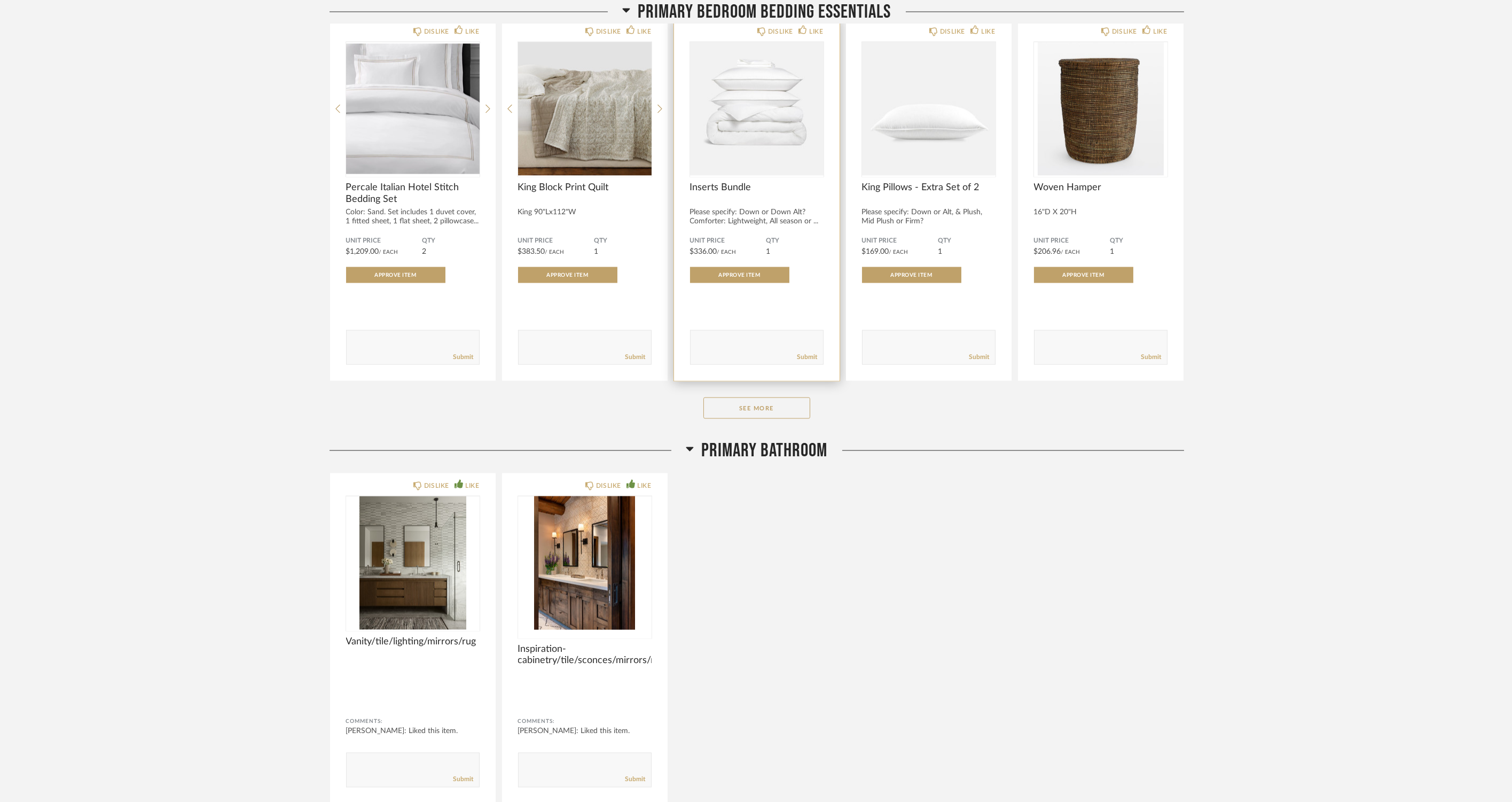
scroll to position [6102, 0]
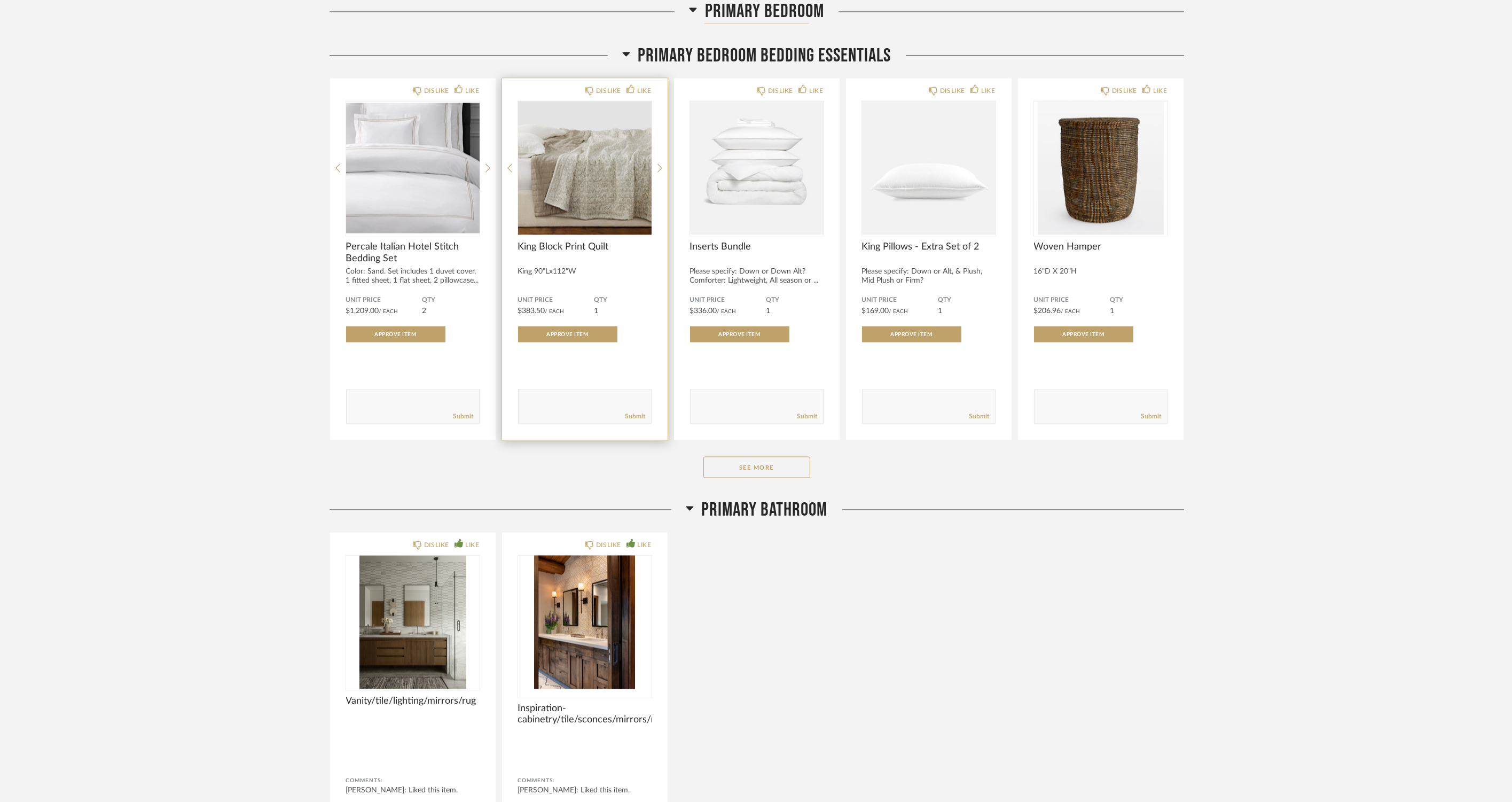
drag, startPoint x: 768, startPoint y: 465, endPoint x: 505, endPoint y: 407, distance: 269.3
click at [768, 465] on button "See More" at bounding box center [757, 468] width 107 height 21
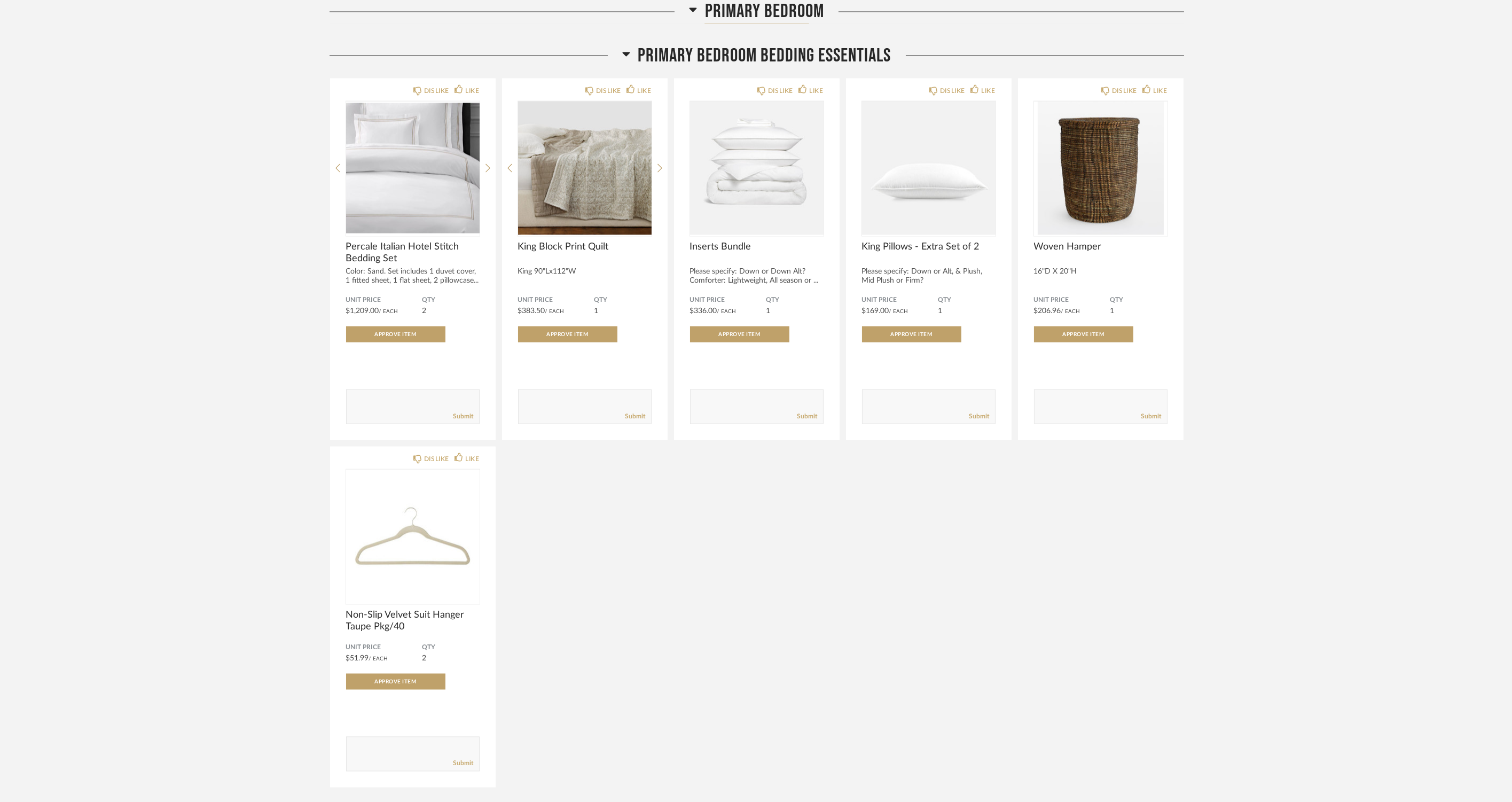
click at [118, 341] on div "Thumbnail View Full View Meadow Mountain | Vail Valley Filter Items Category Se…" at bounding box center [756, 435] width 1512 height 12984
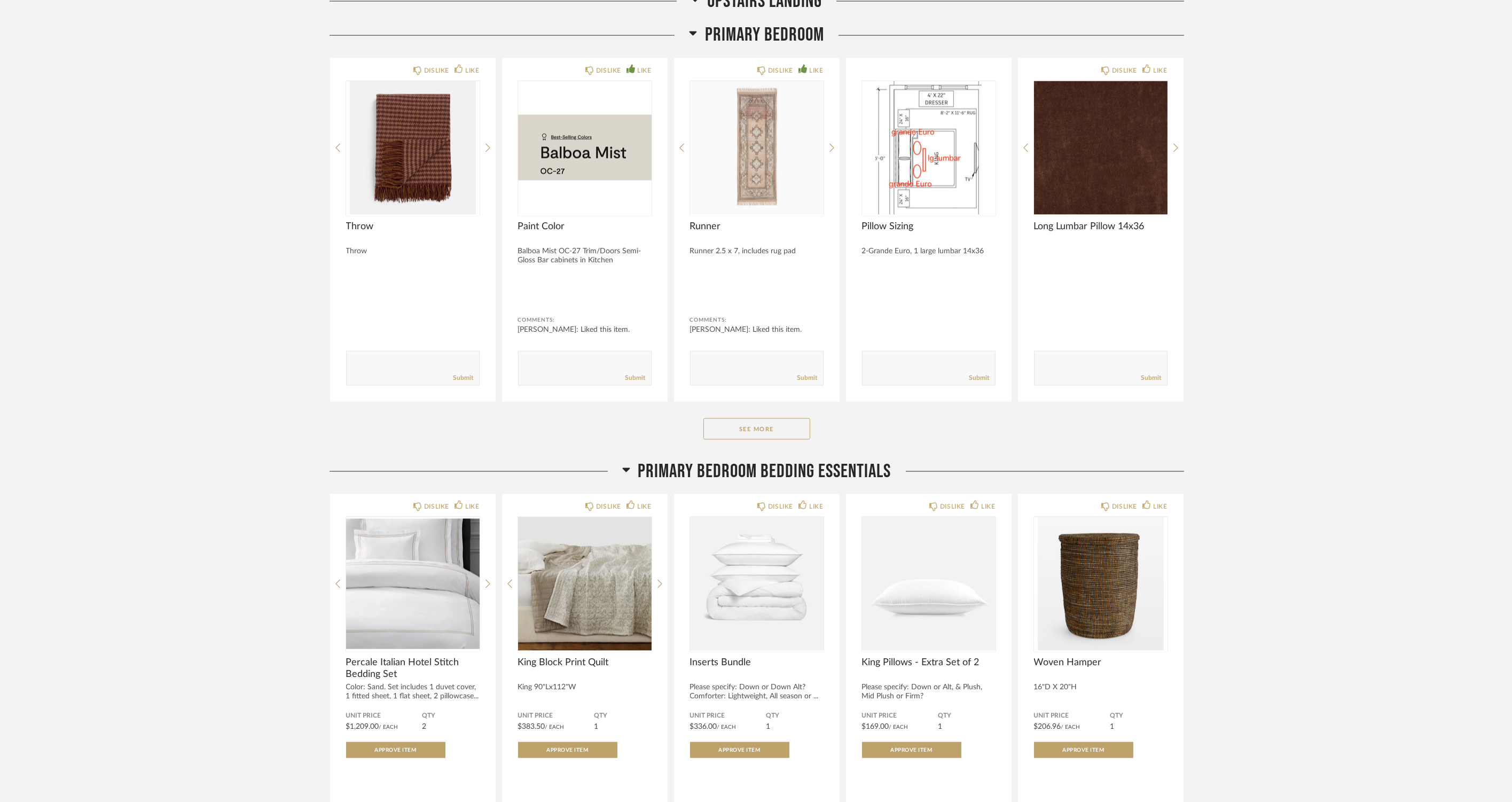
scroll to position [6161, 0]
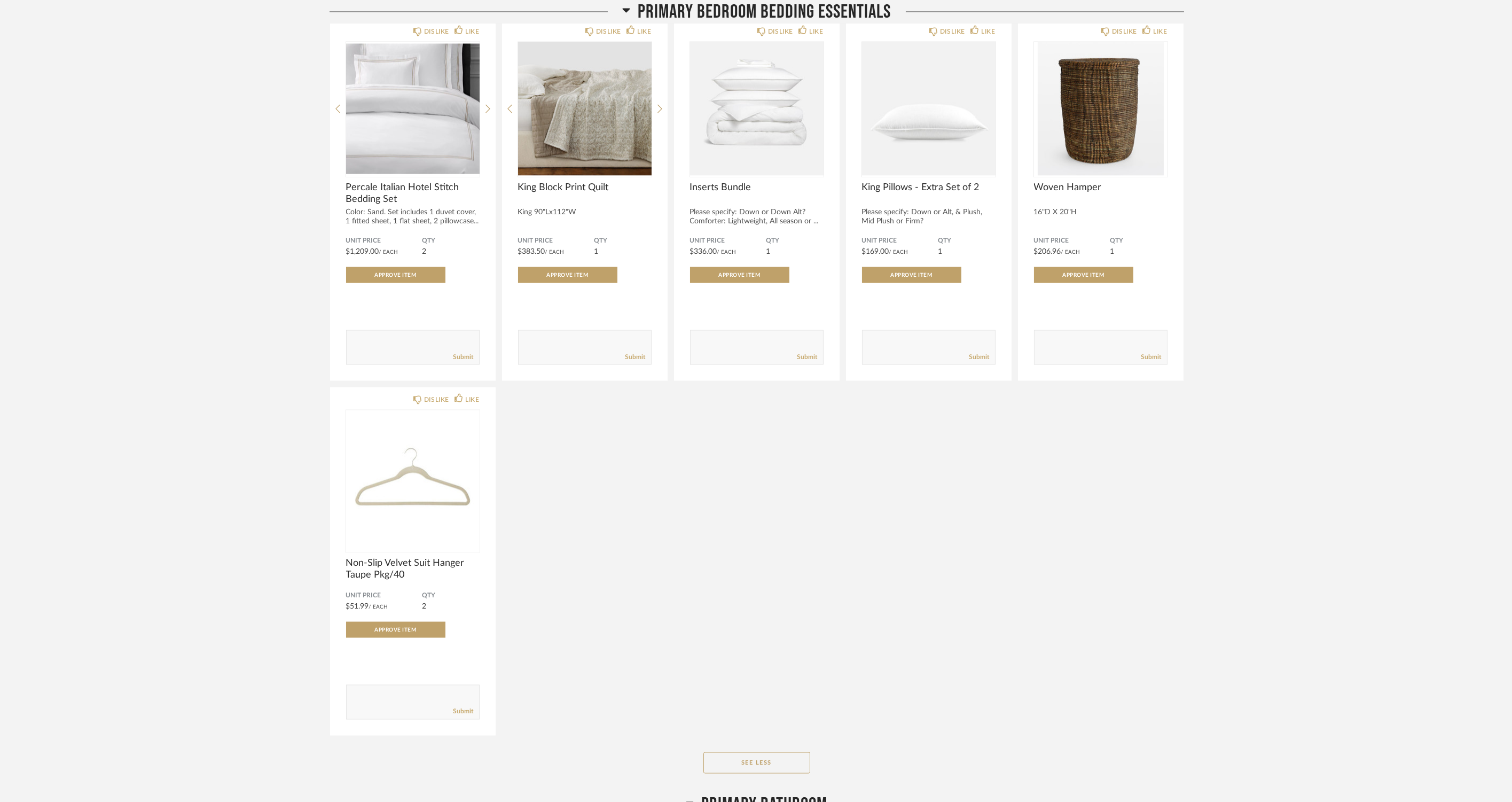
click at [824, 493] on div "DISLIKE LIKE Percale Italian Hotel Stitch Bedding Set Color: Sand. Set includes…" at bounding box center [756, 377] width 855 height 717
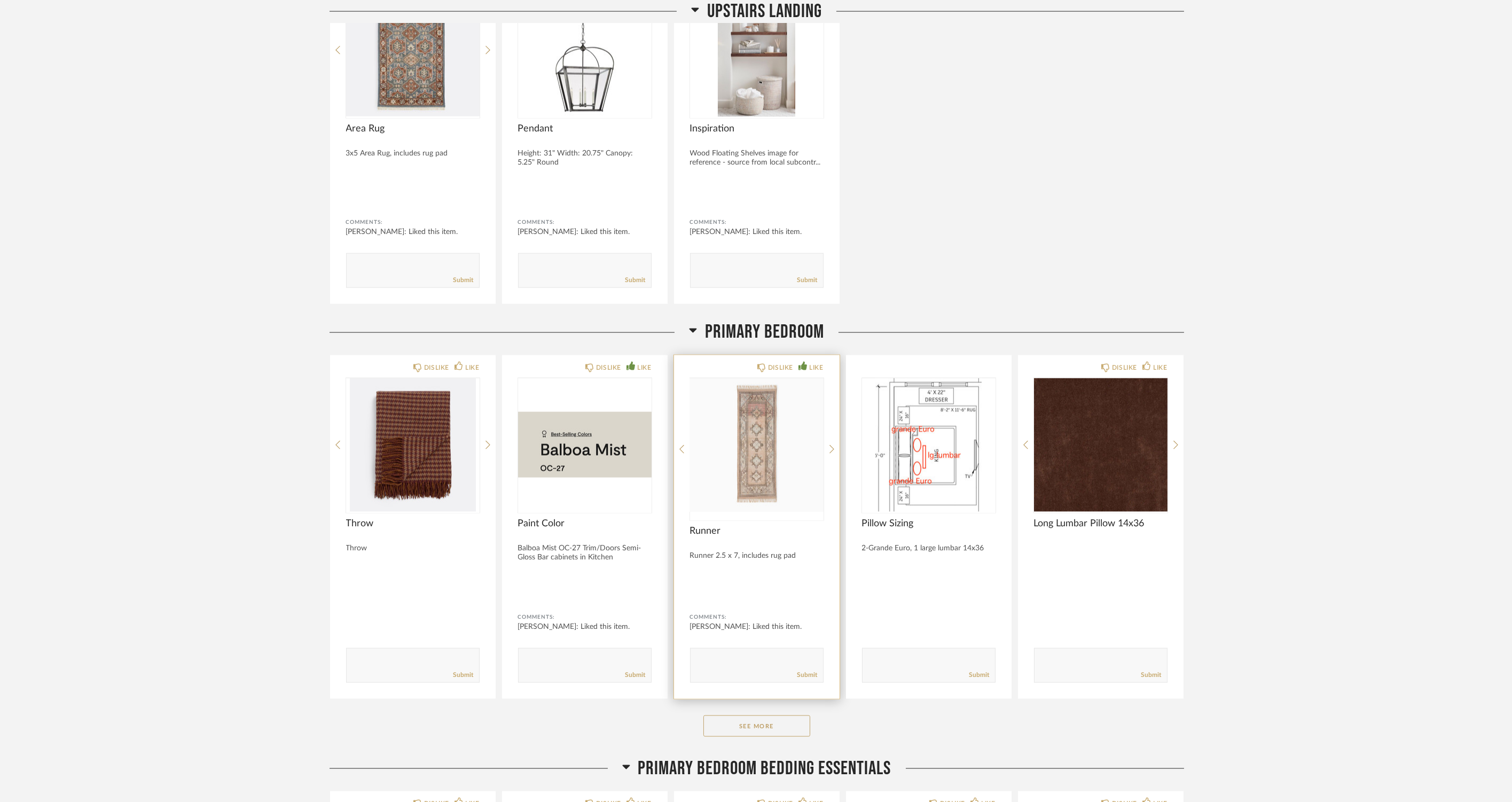
scroll to position [5448, 0]
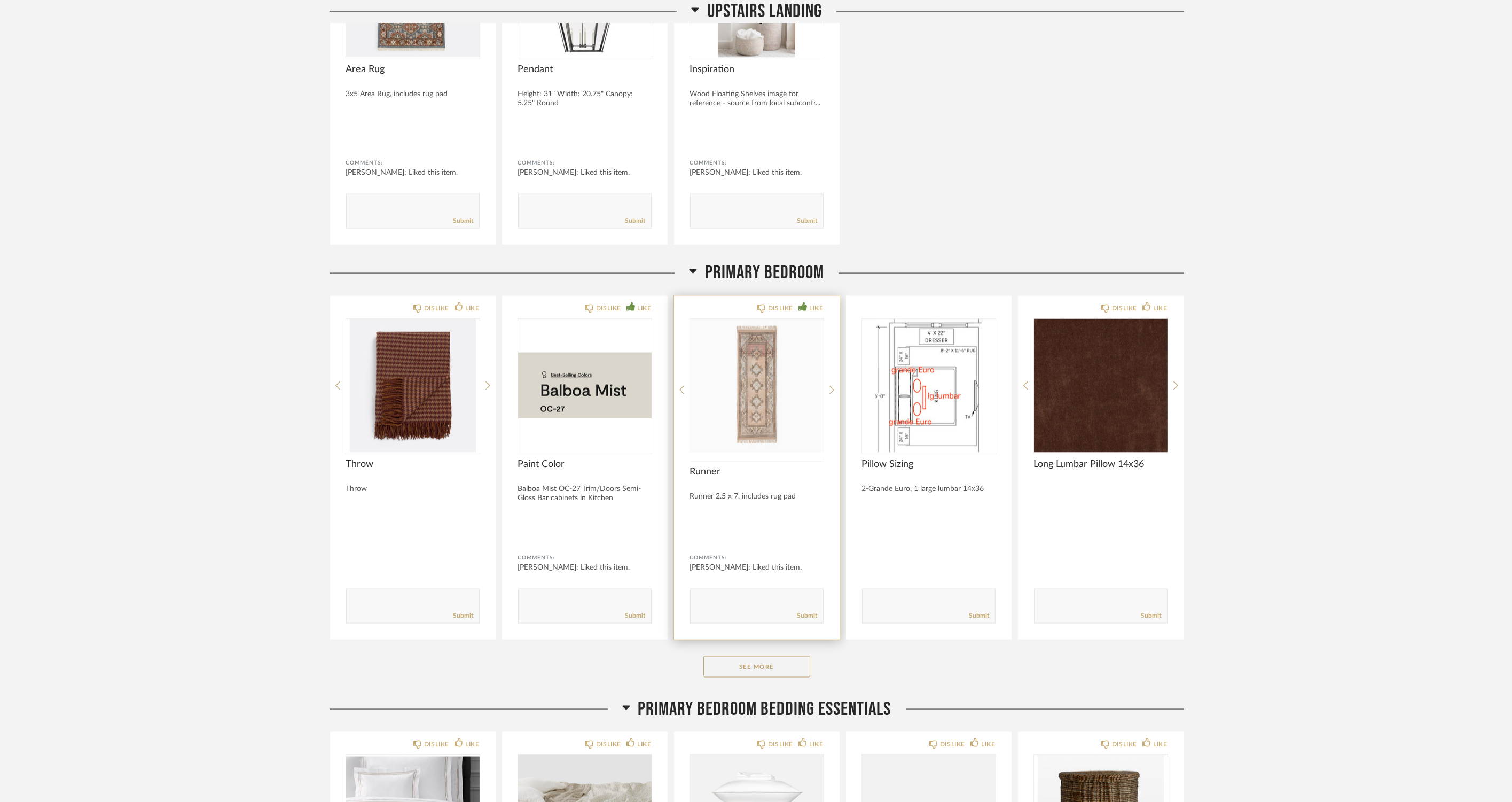
click at [794, 673] on button "See More" at bounding box center [757, 667] width 107 height 21
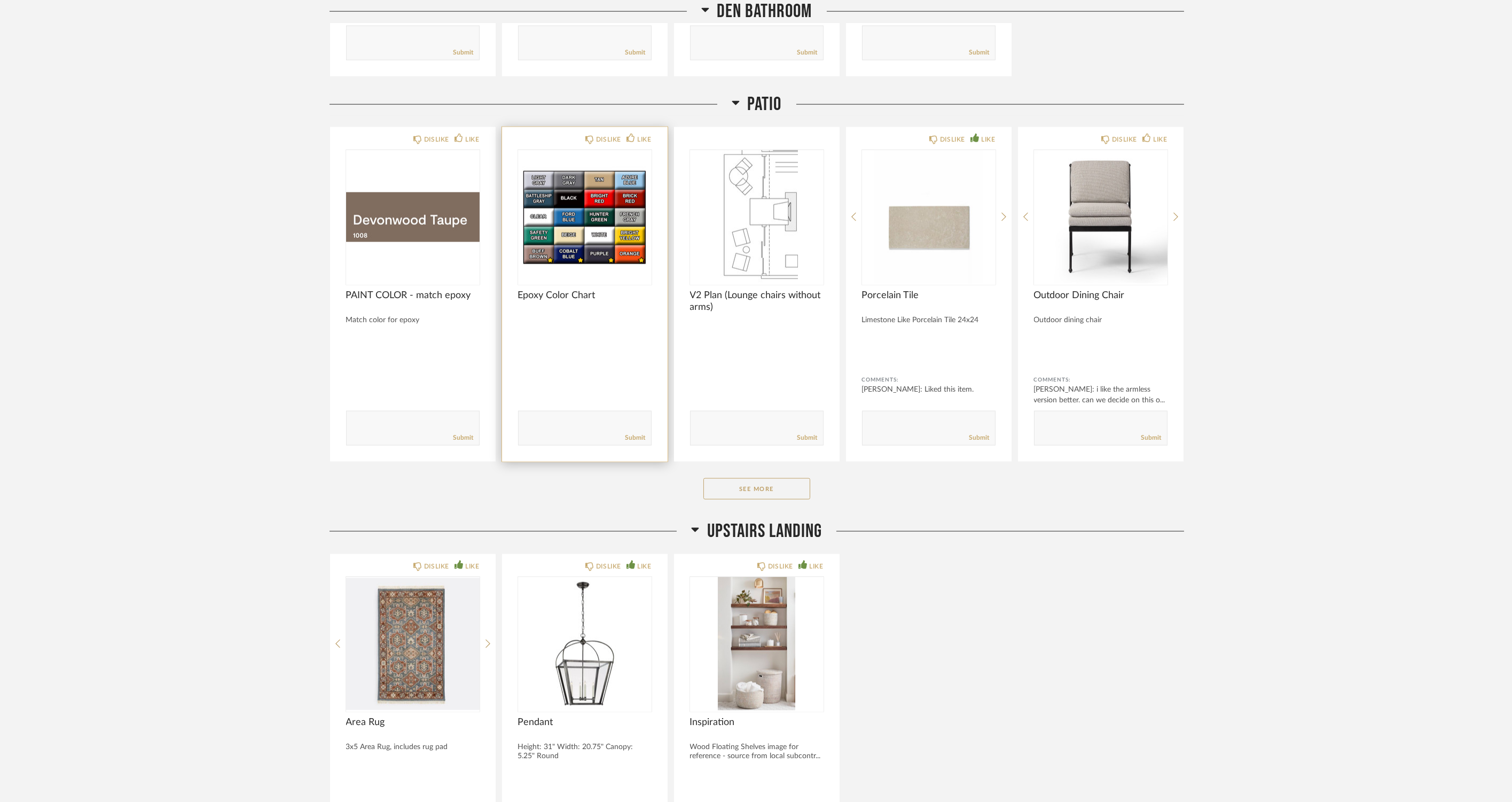
scroll to position [4736, 0]
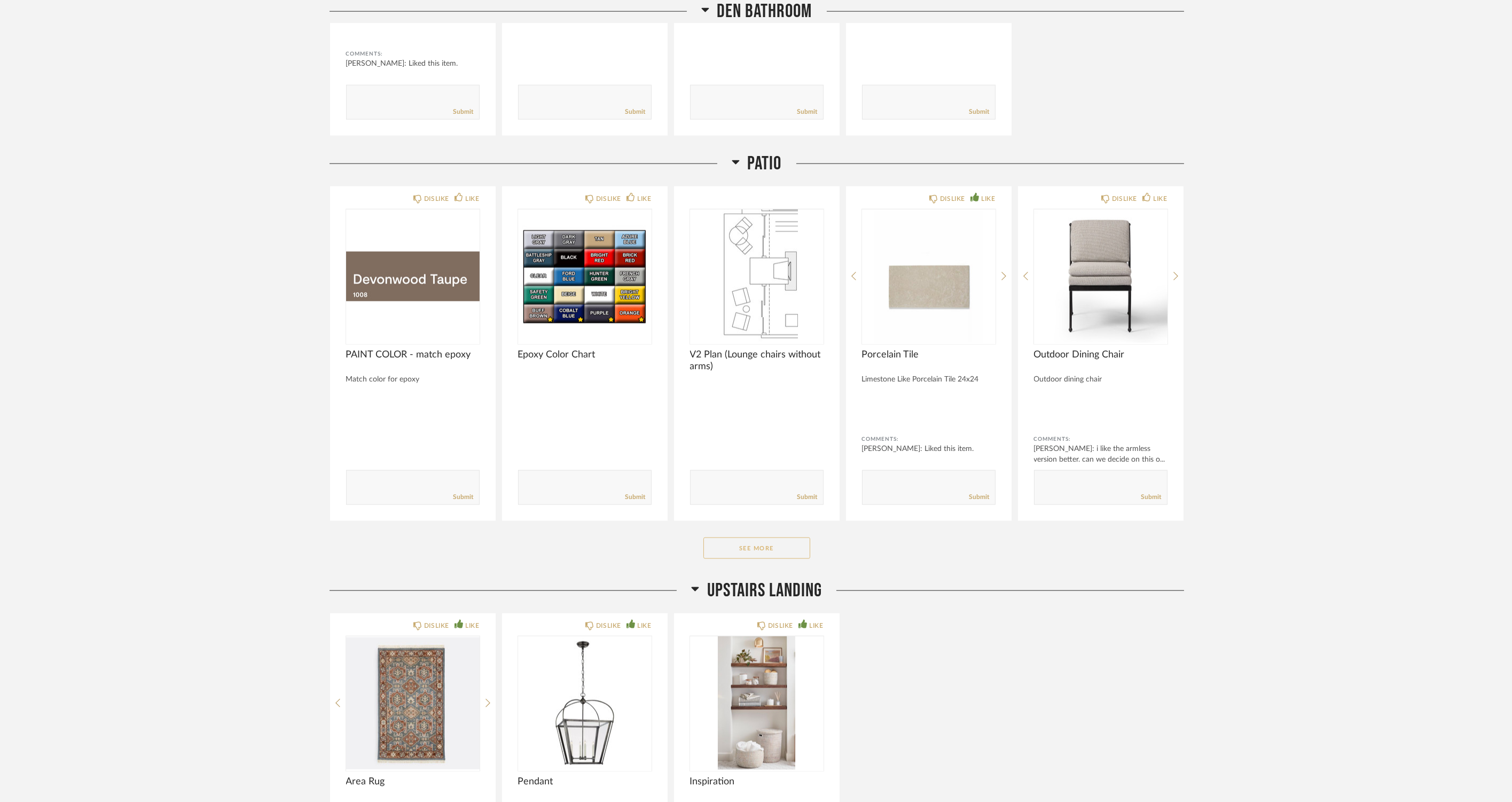
click at [720, 546] on button "See More" at bounding box center [757, 548] width 107 height 21
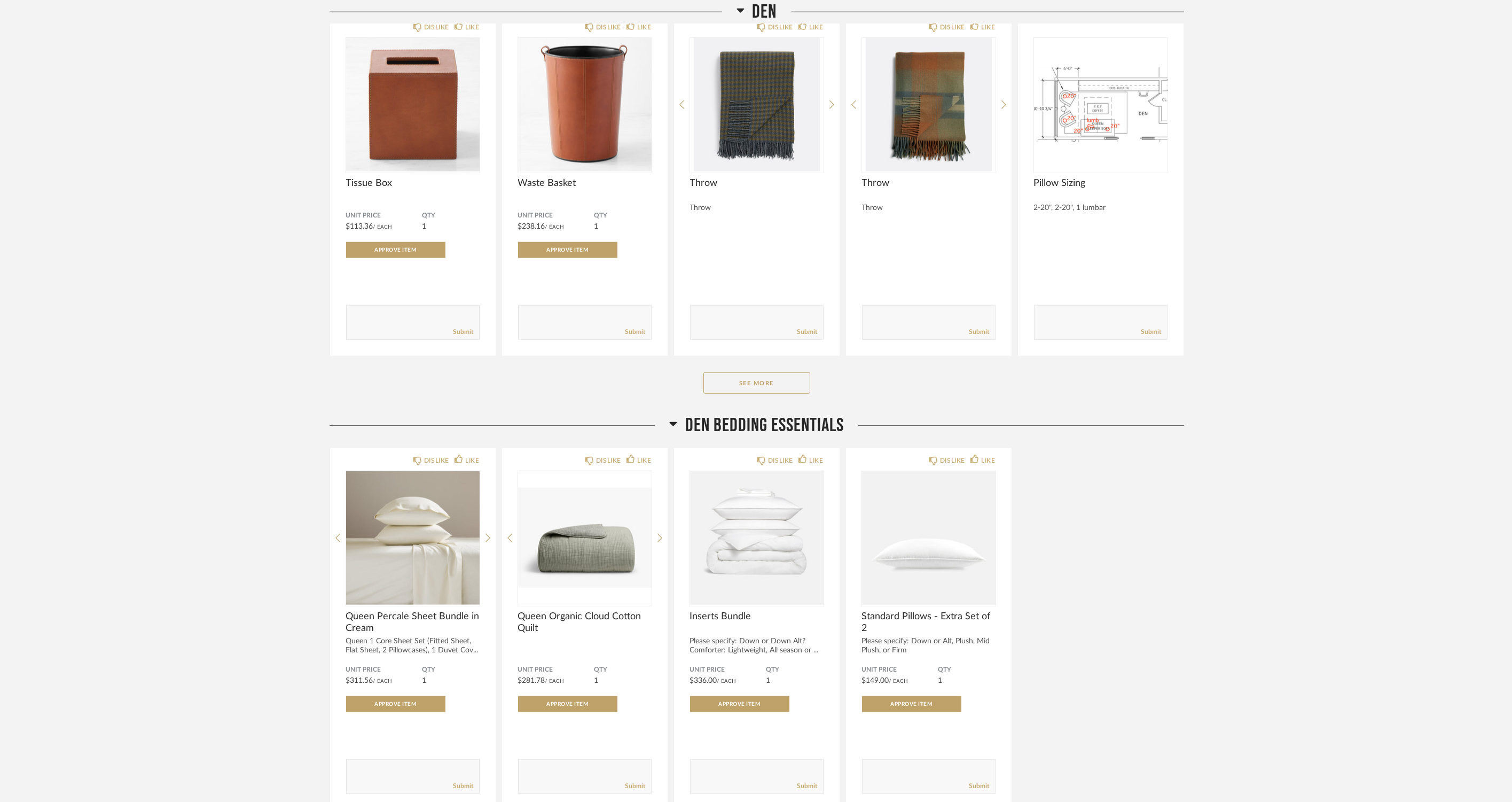
scroll to position [3727, 0]
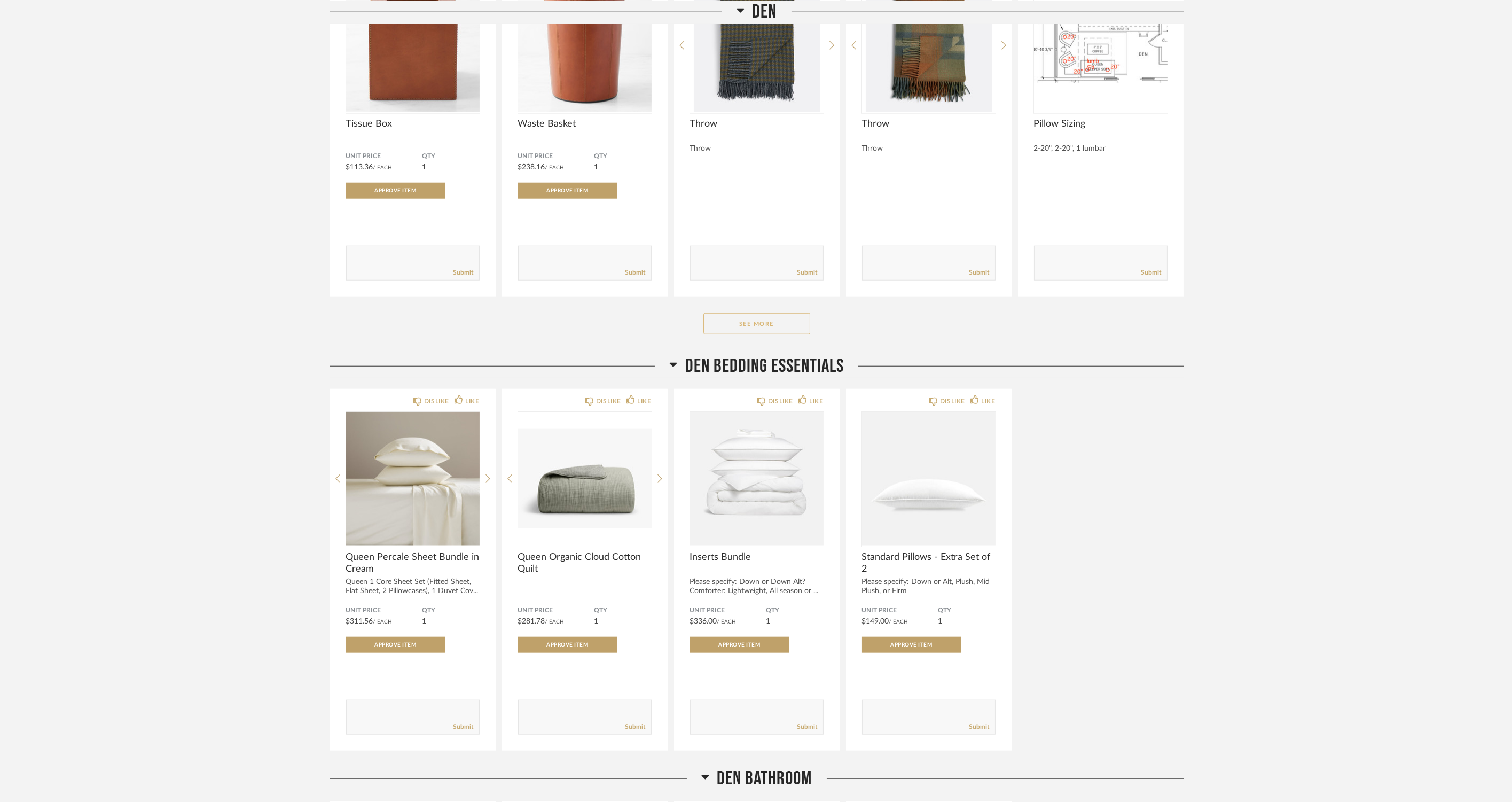
click at [708, 329] on button "See More" at bounding box center [757, 324] width 107 height 21
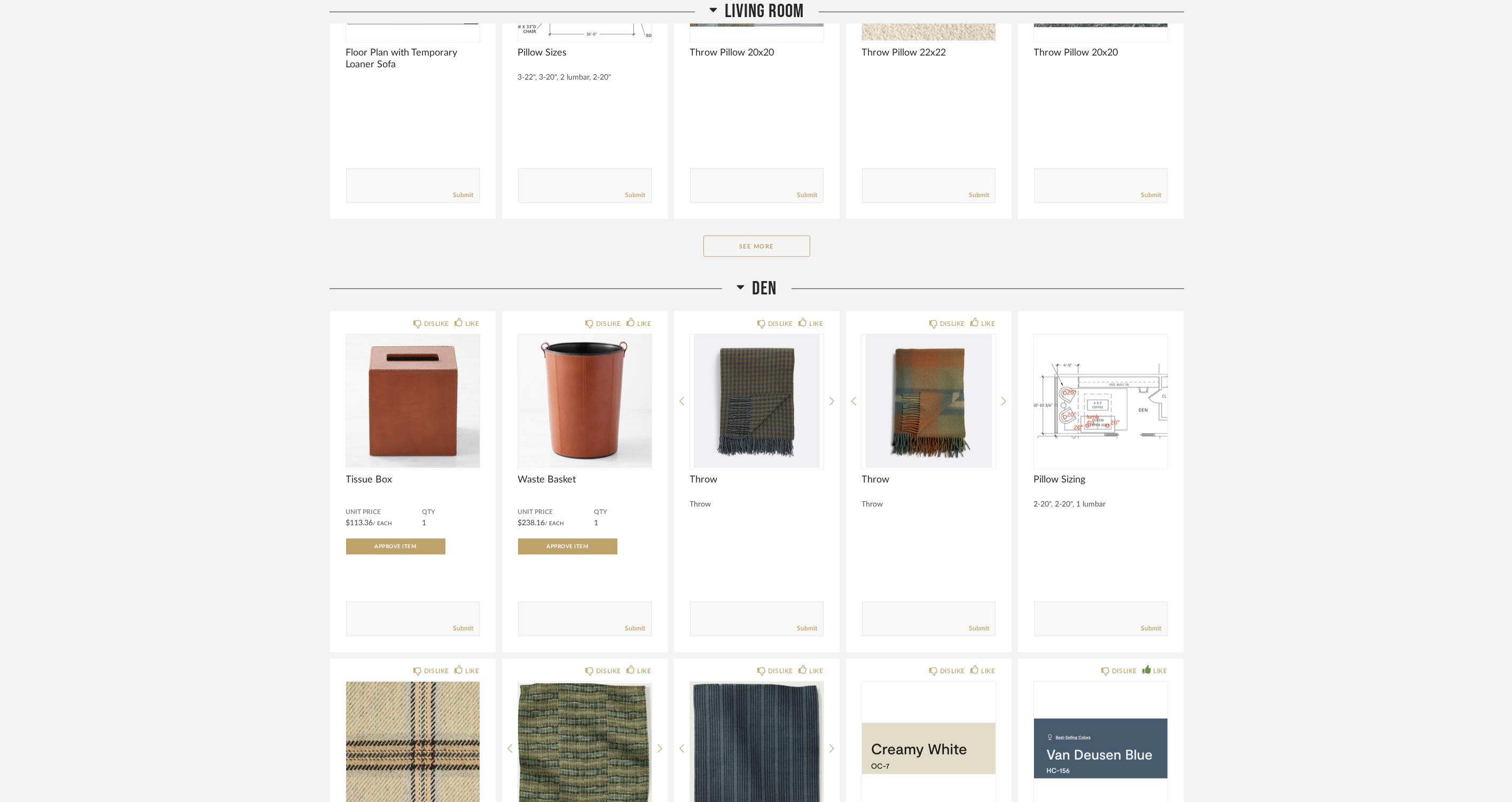
scroll to position [3074, 0]
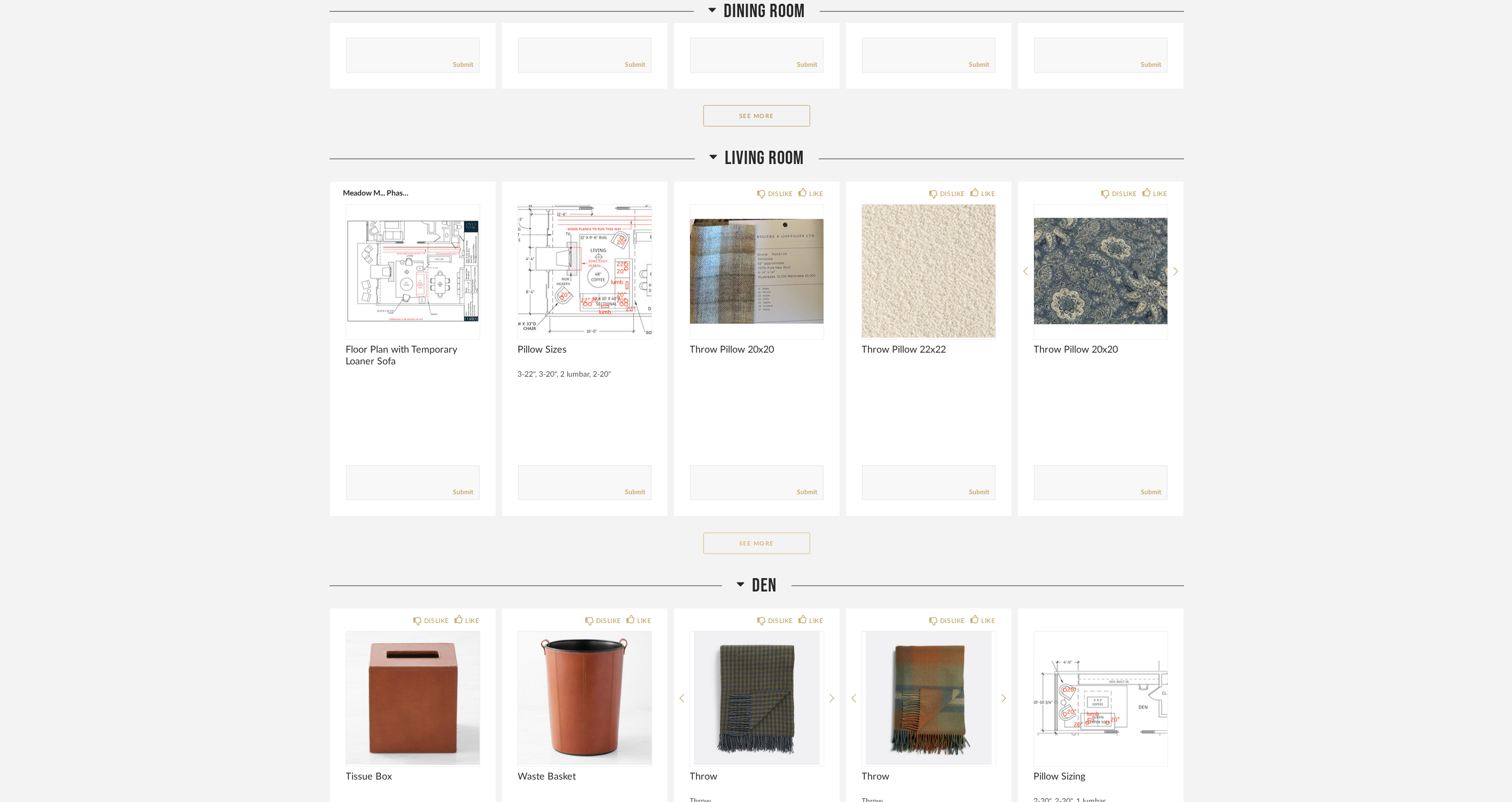
click at [749, 543] on button "See More" at bounding box center [757, 543] width 107 height 21
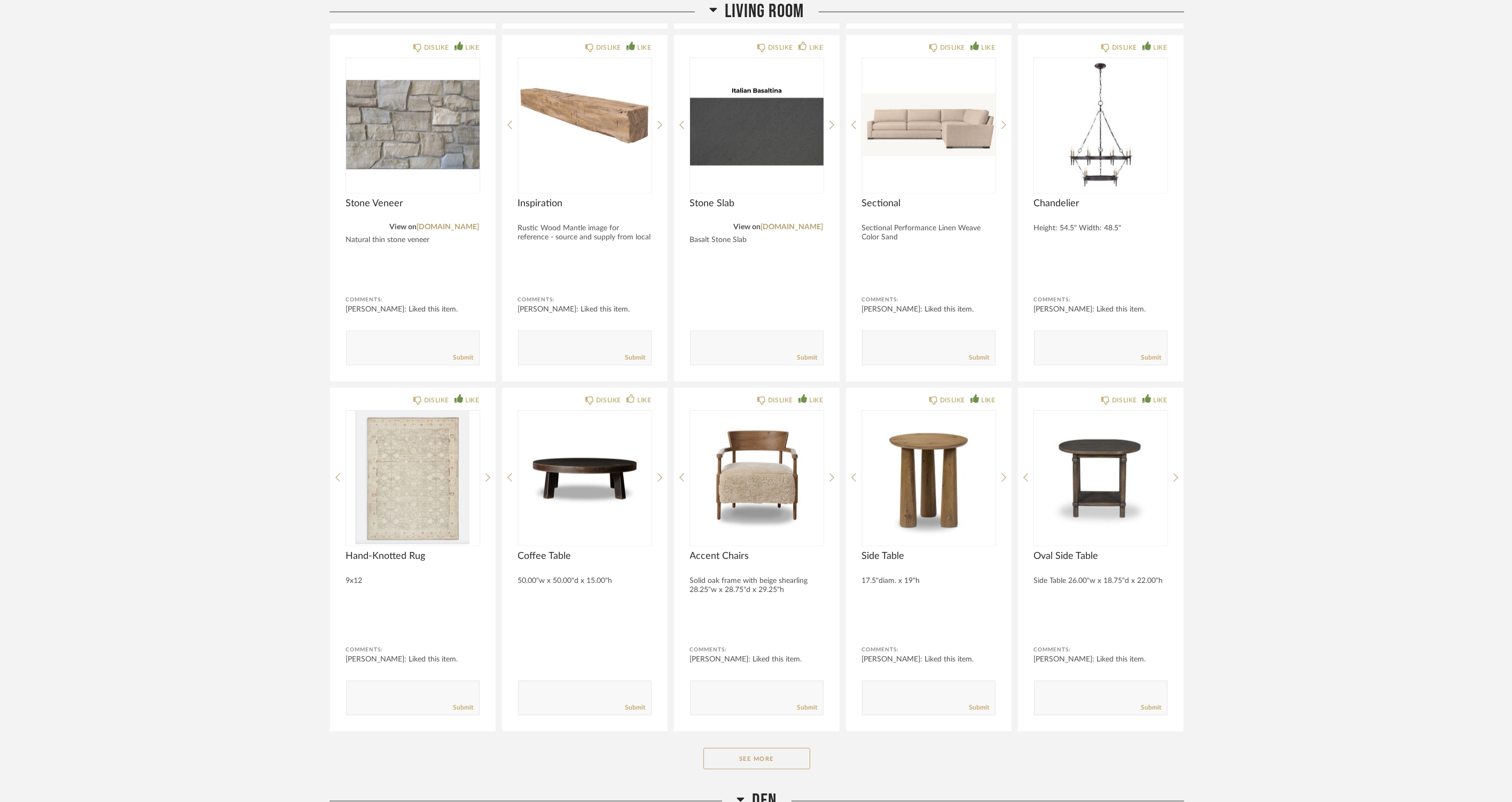
scroll to position [4440, 0]
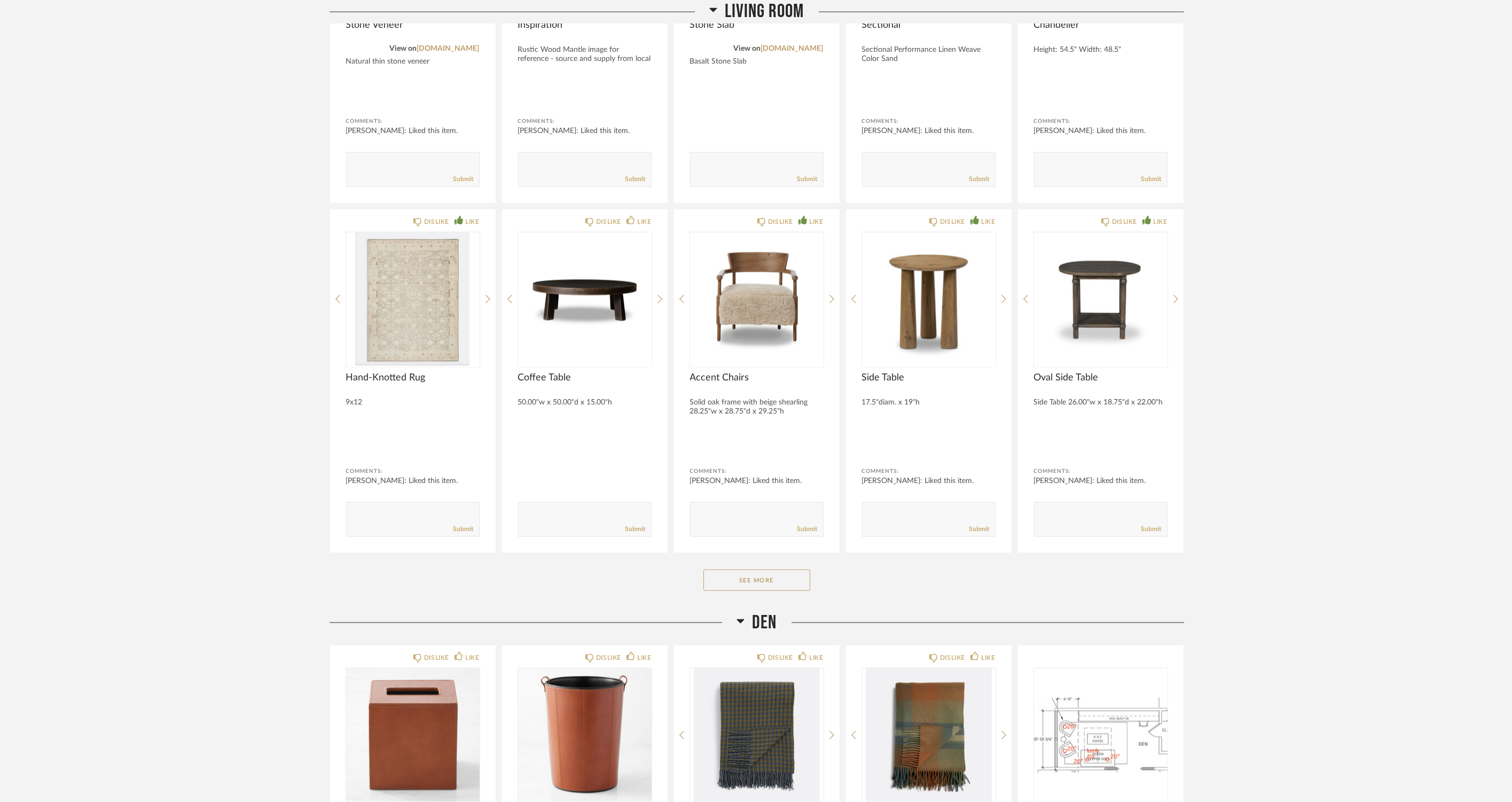
click at [759, 577] on button "See More" at bounding box center [757, 580] width 107 height 21
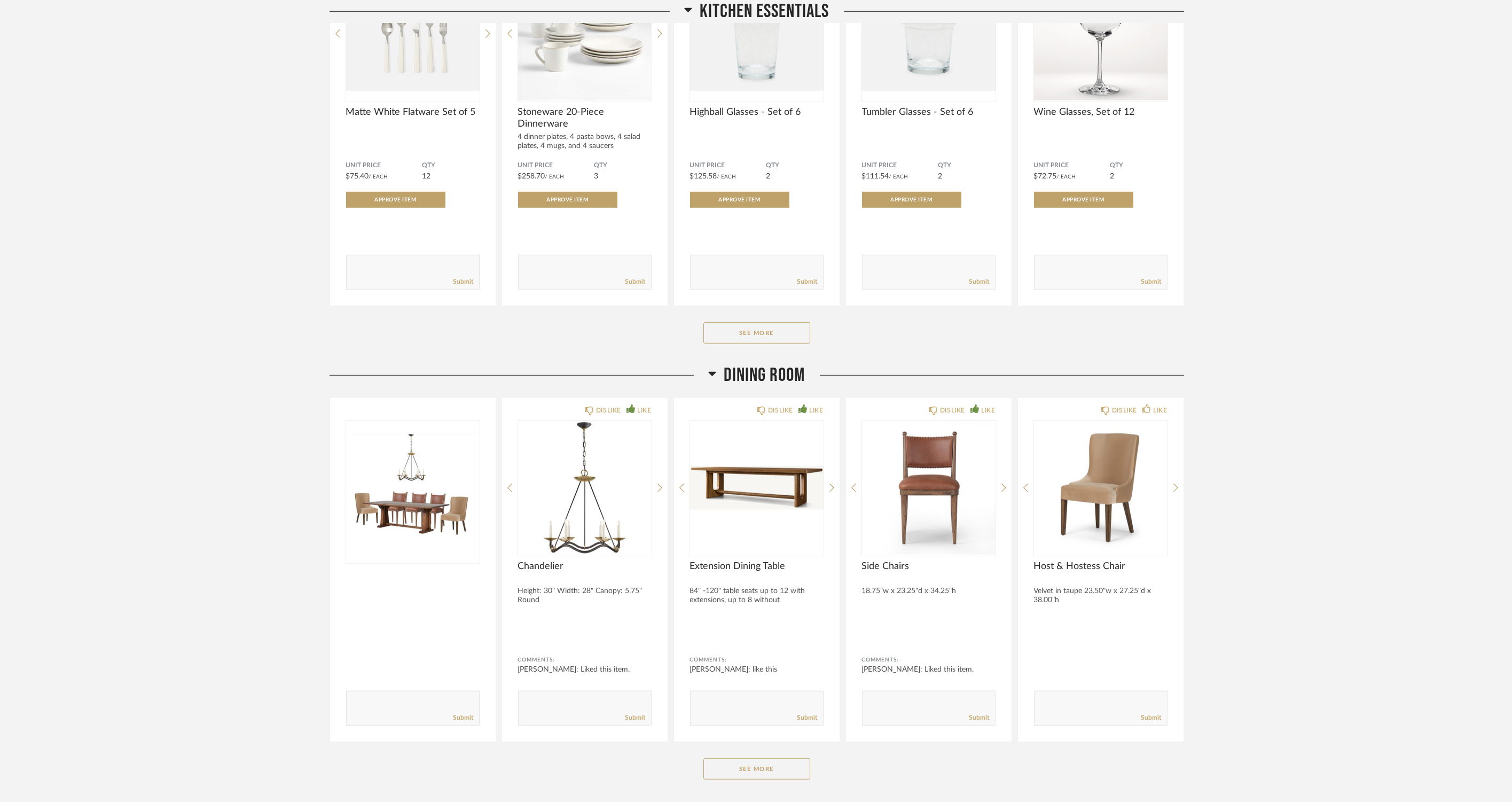
scroll to position [2599, 0]
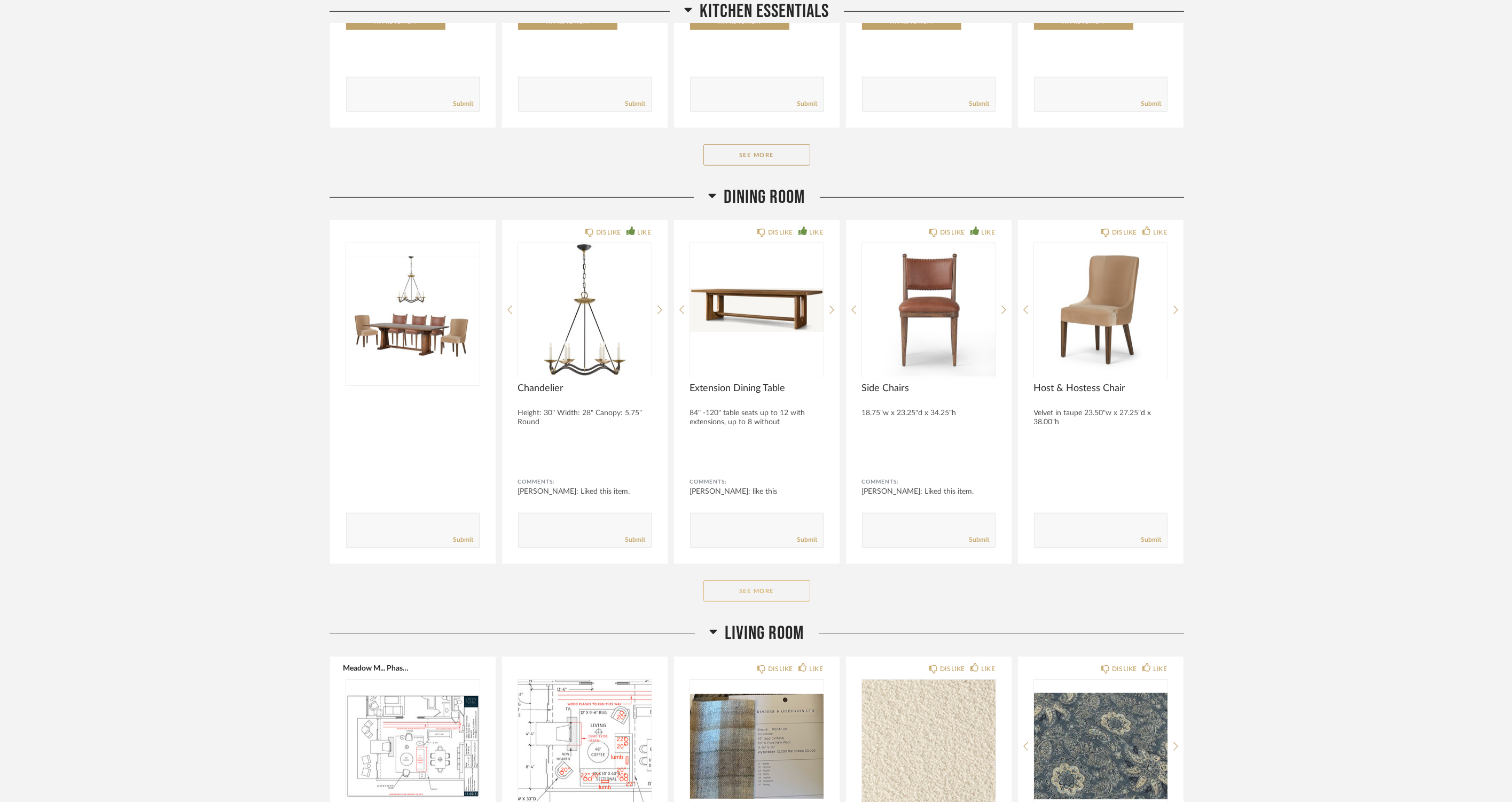
click at [751, 590] on button "See More" at bounding box center [757, 591] width 107 height 21
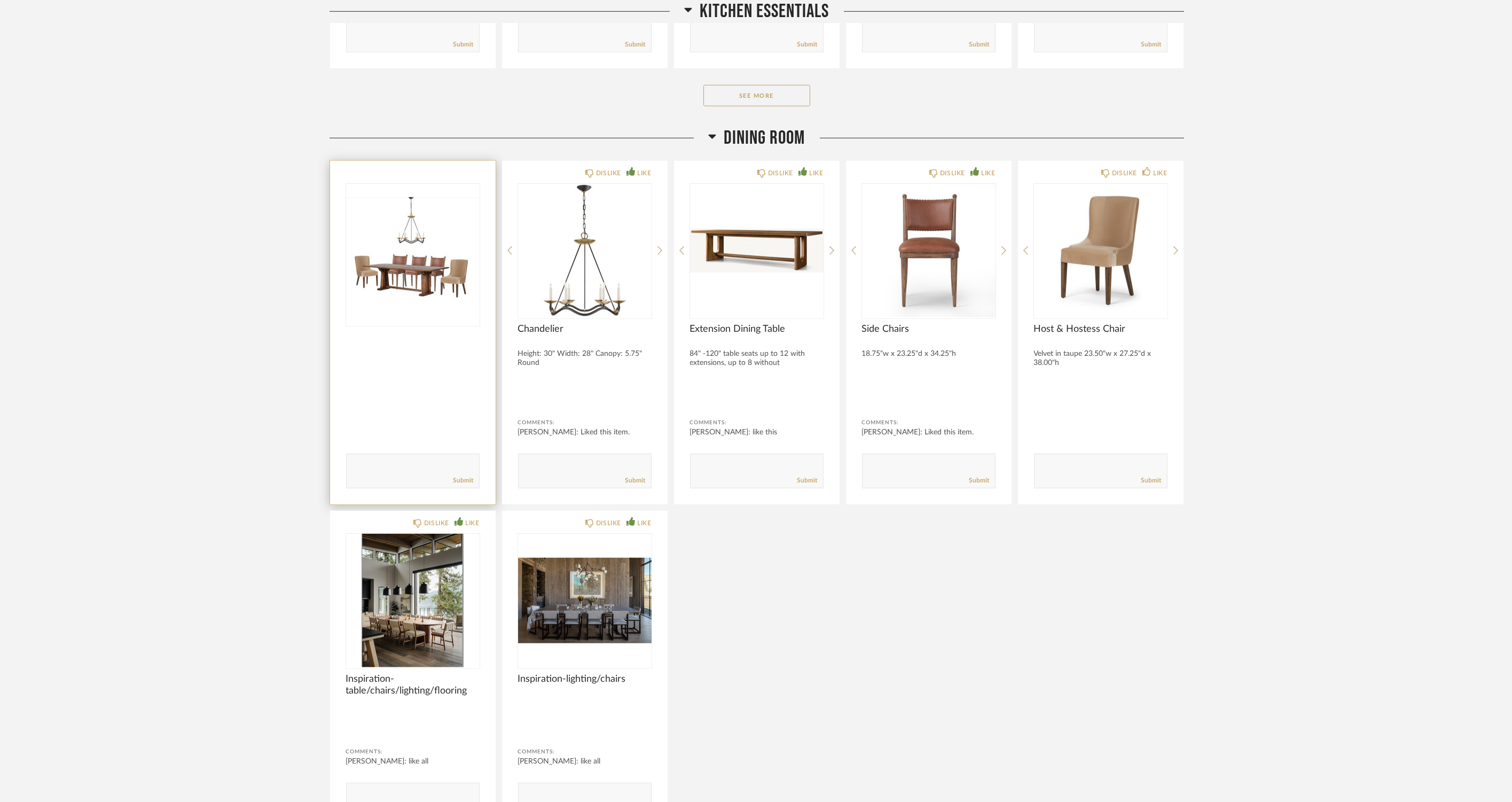
scroll to position [1946, 0]
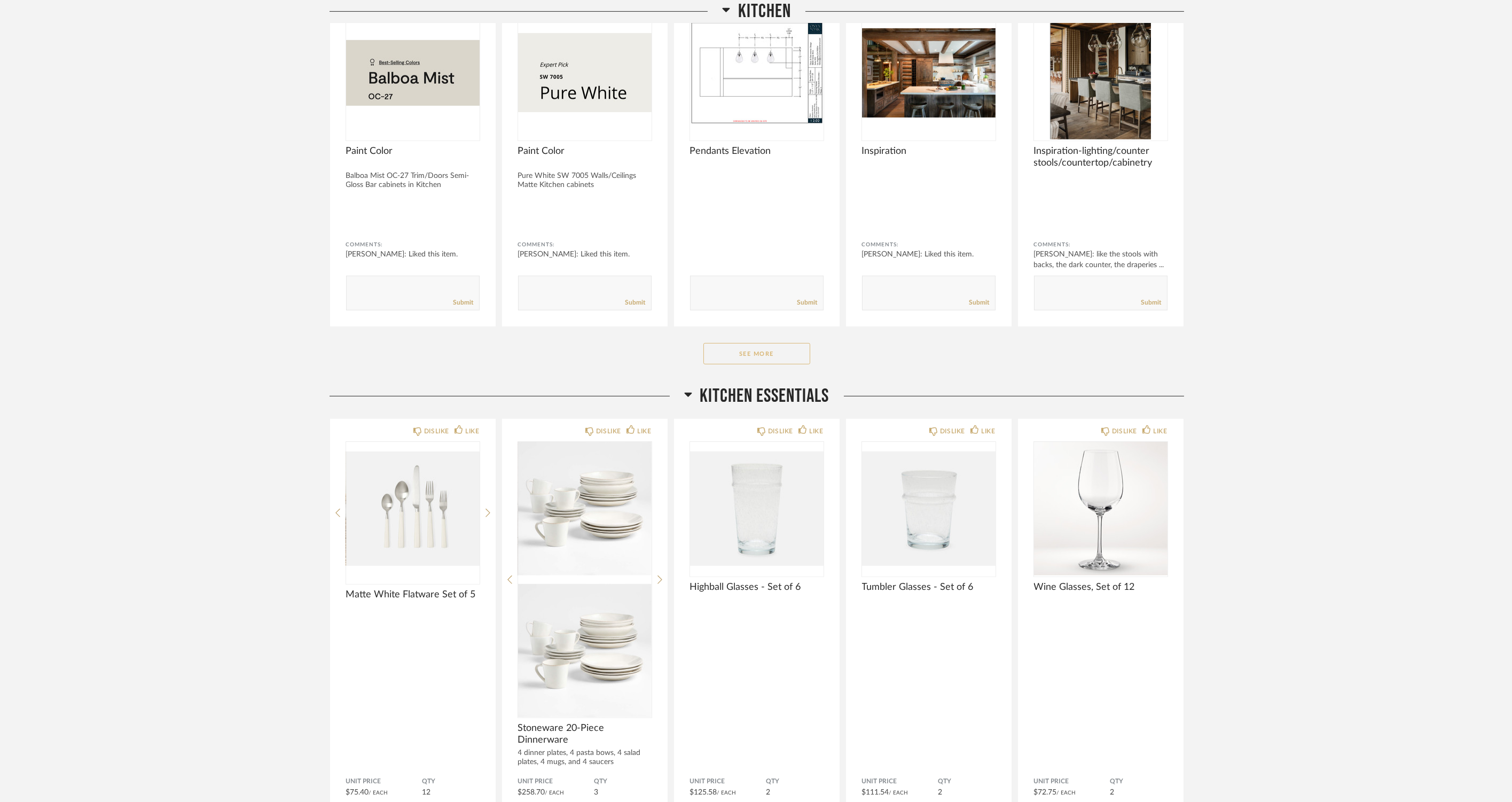
click at [723, 359] on button "See More" at bounding box center [757, 354] width 107 height 21
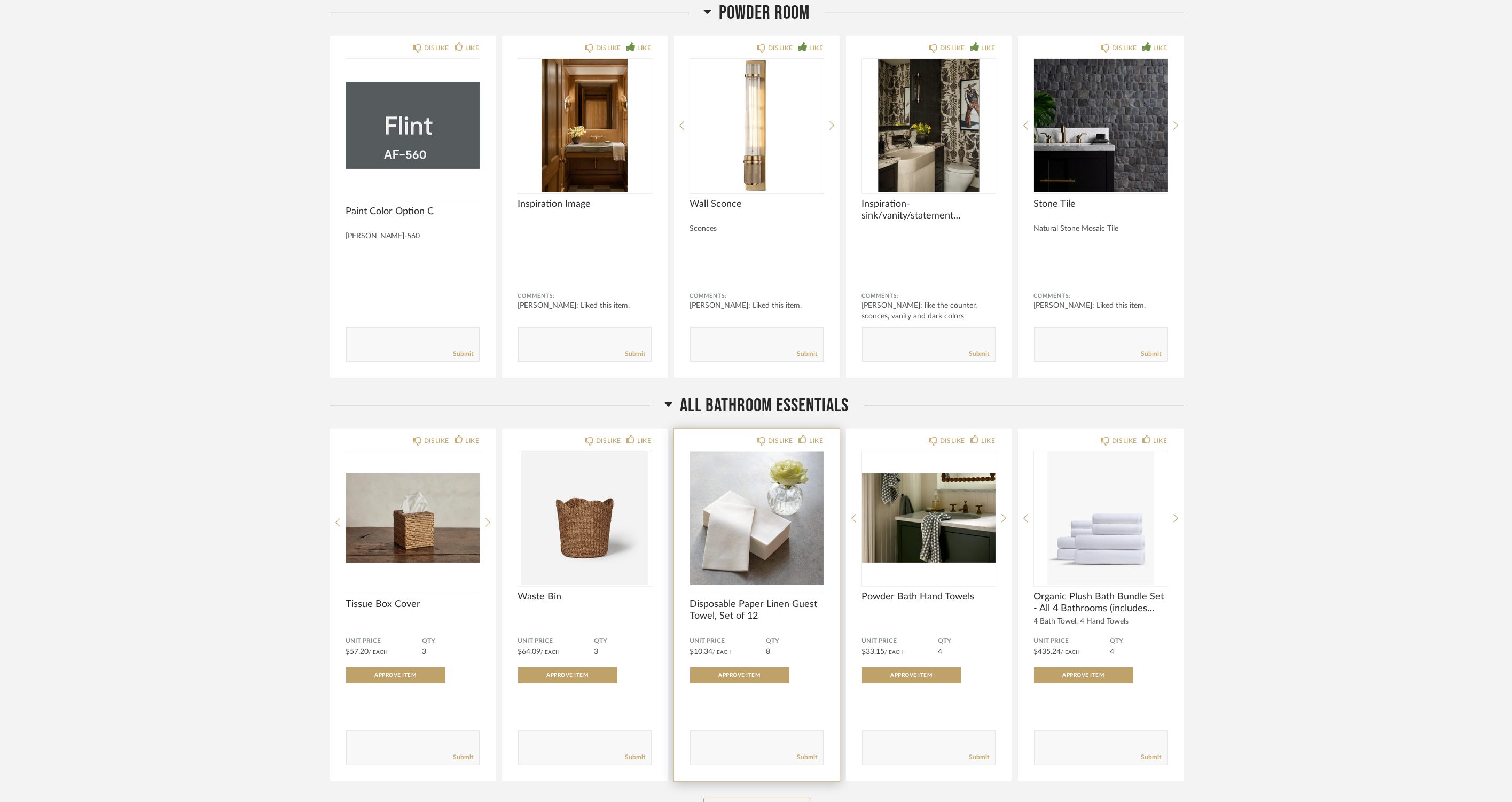
scroll to position [1115, 0]
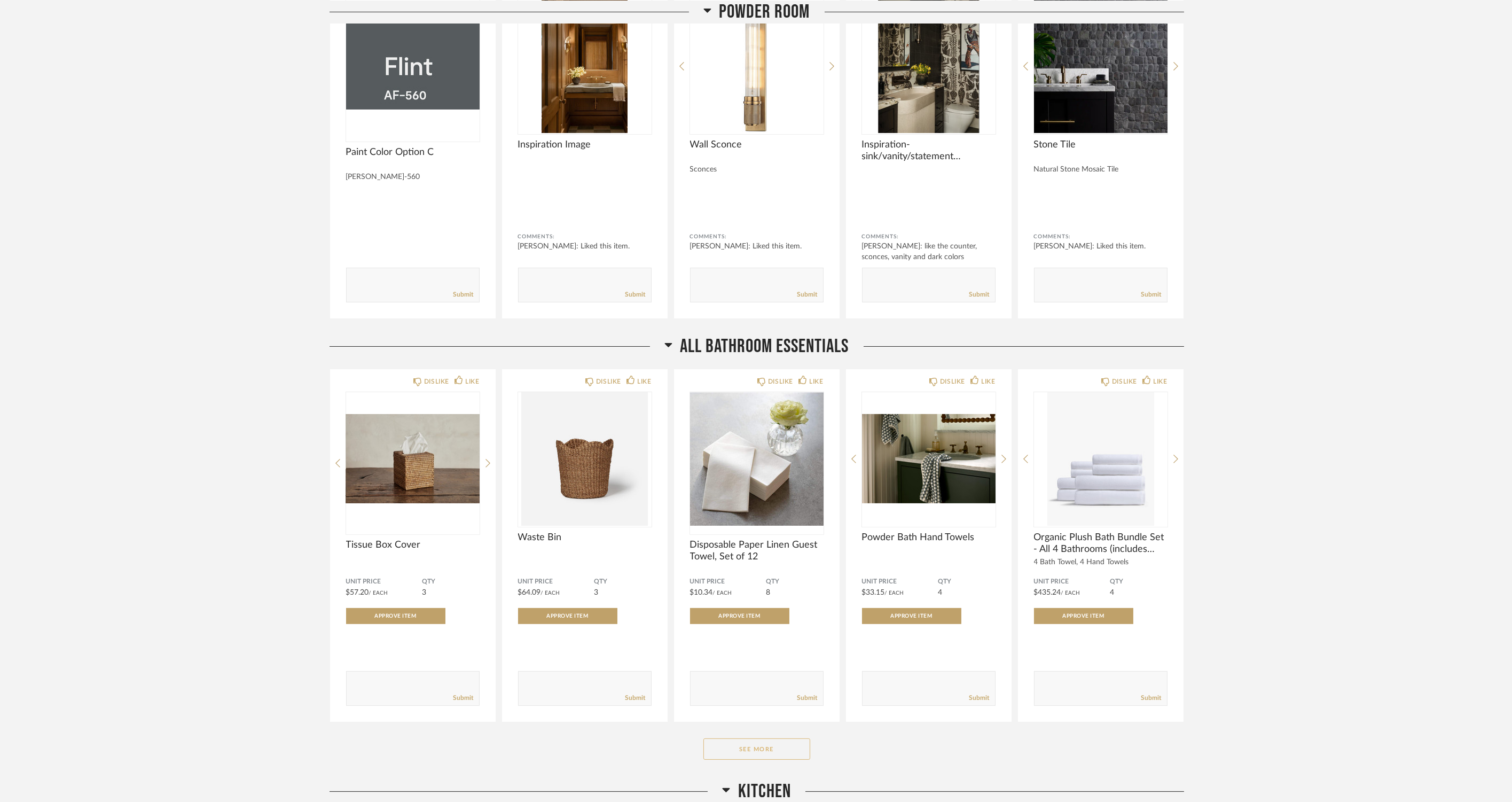
click at [751, 742] on button "See More" at bounding box center [757, 749] width 107 height 21
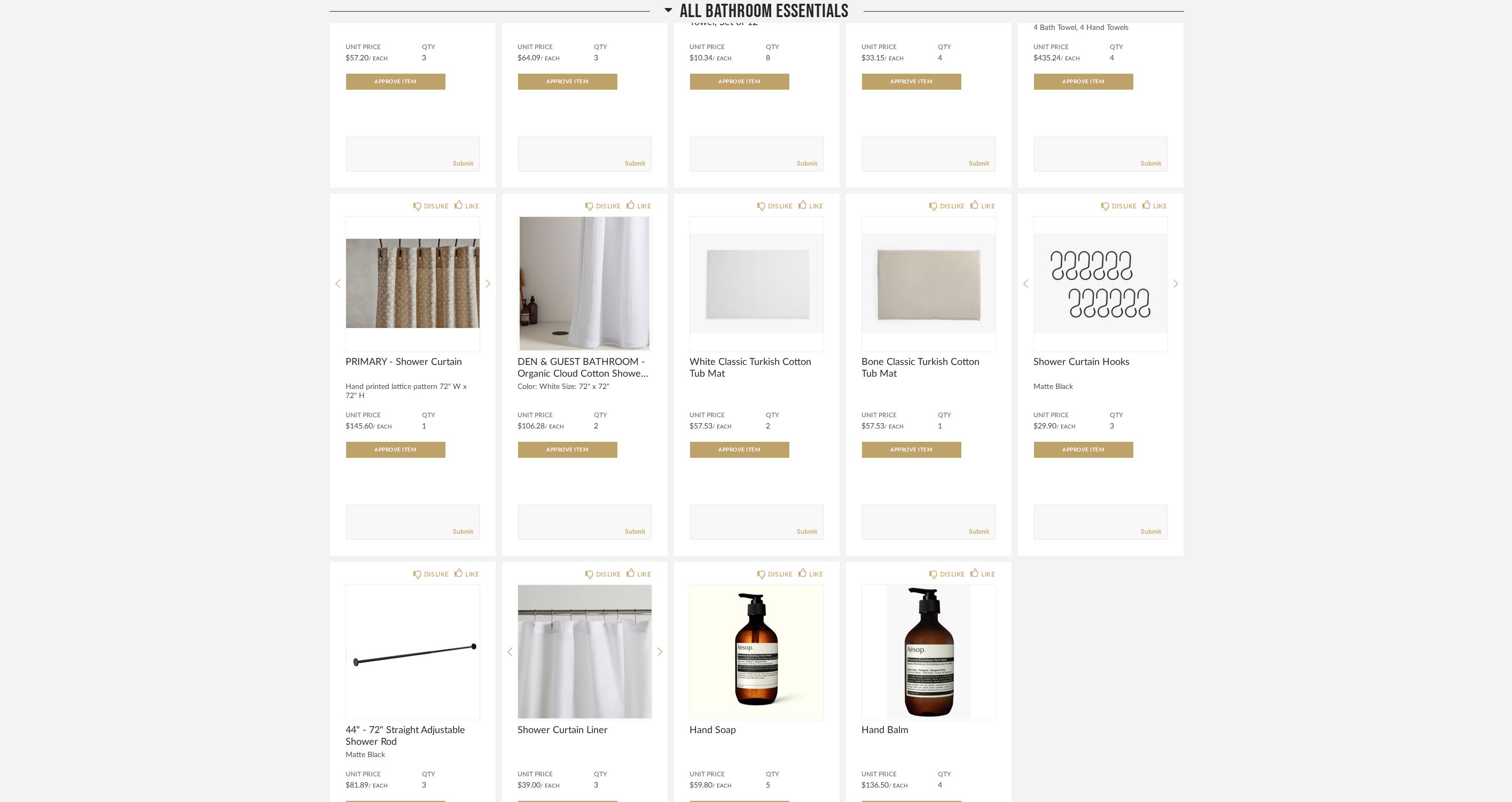
scroll to position [1768, 0]
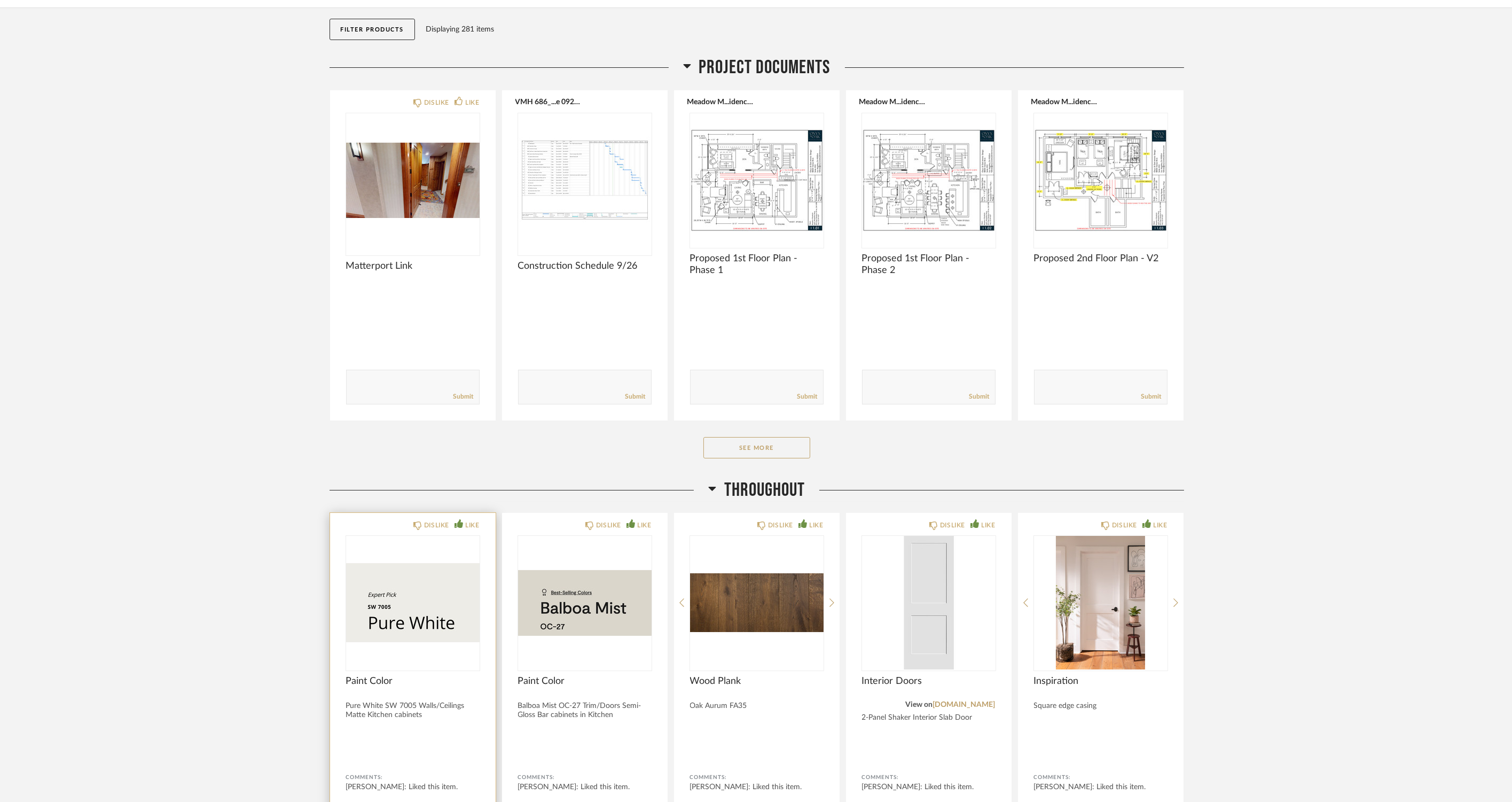
scroll to position [0, 0]
